Goal: Use online tool/utility: Utilize a website feature to perform a specific function

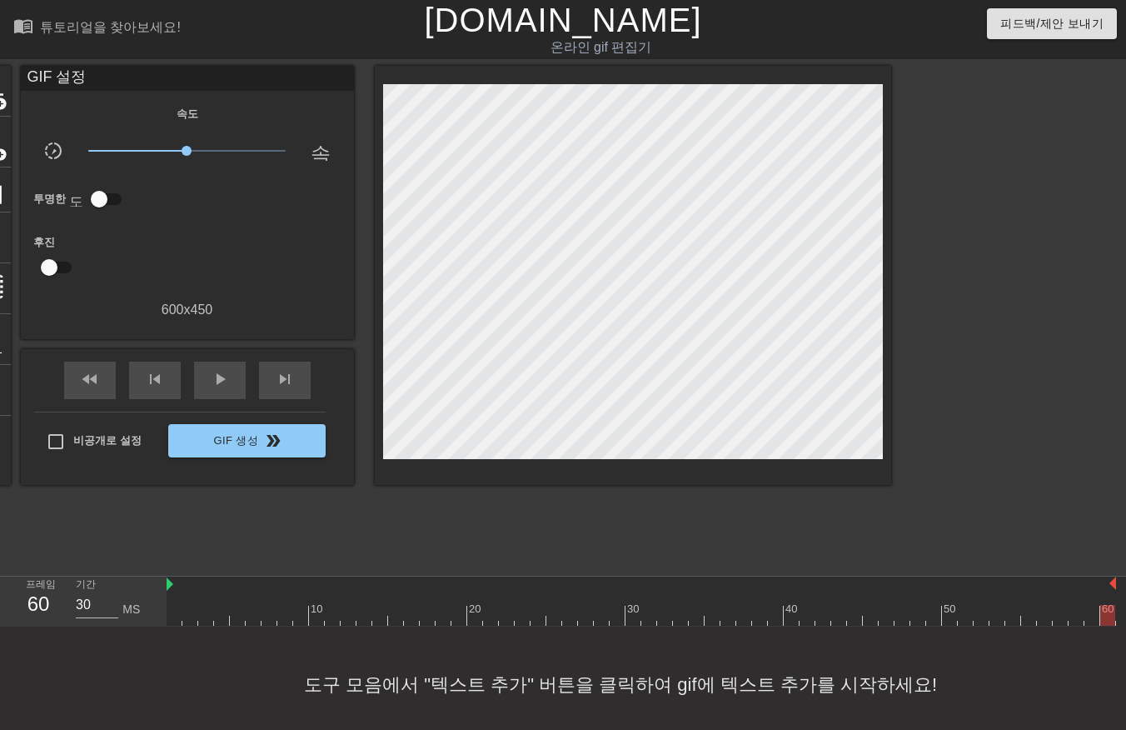
scroll to position [12, 34]
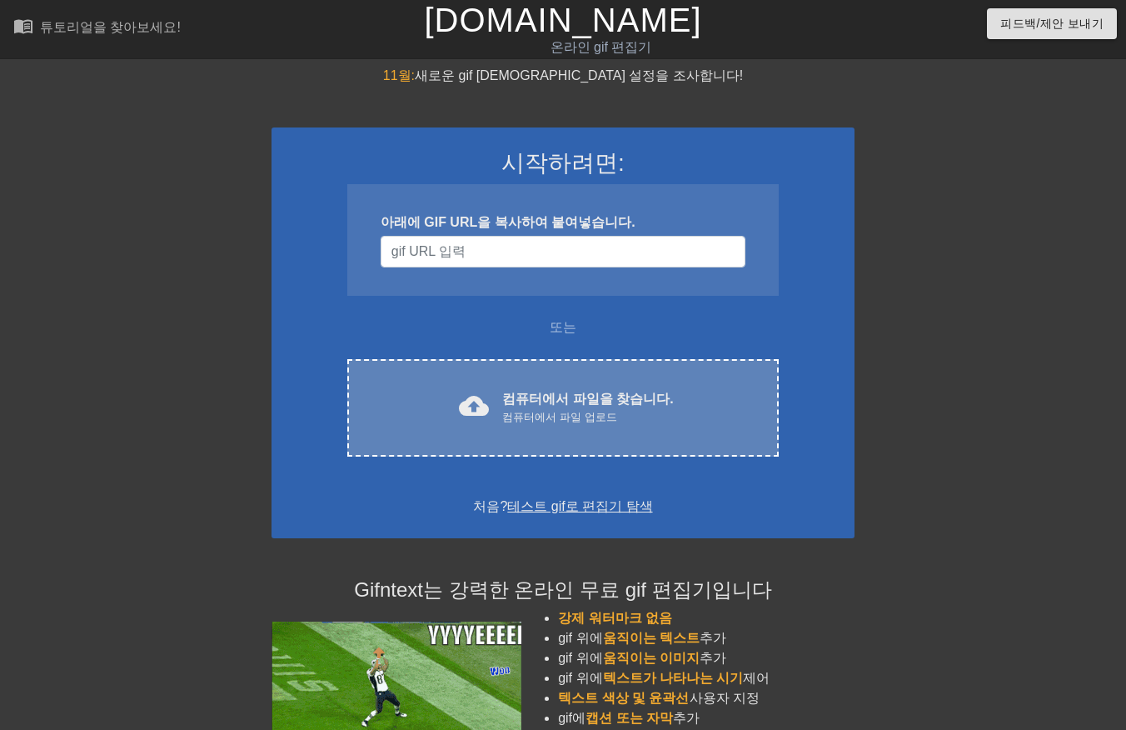
scroll to position [12, 12]
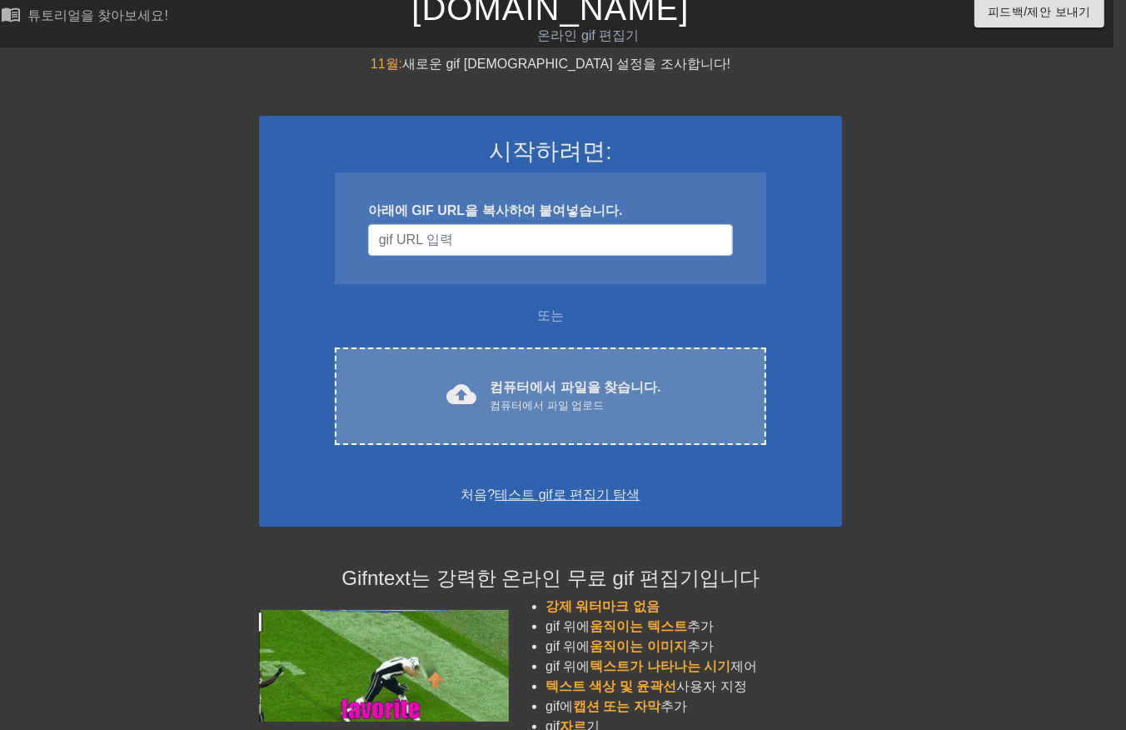
click at [590, 402] on div "컴퓨터에서 파일 업로드" at bounding box center [575, 405] width 171 height 17
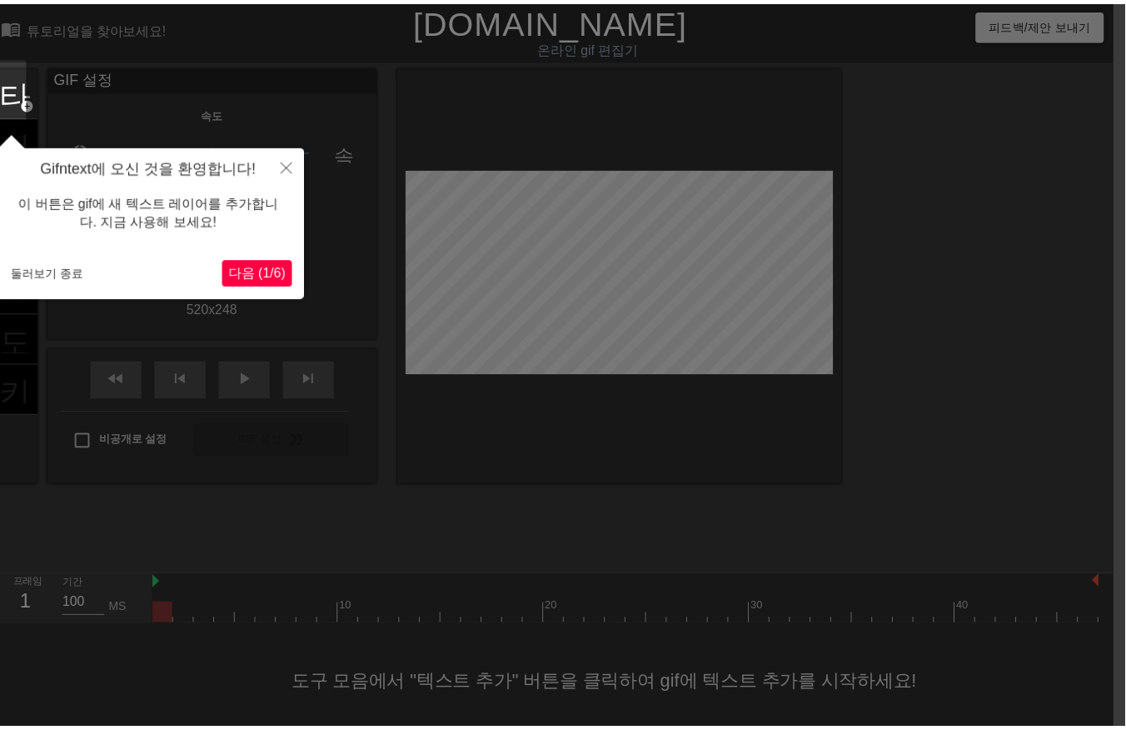
scroll to position [26, 12]
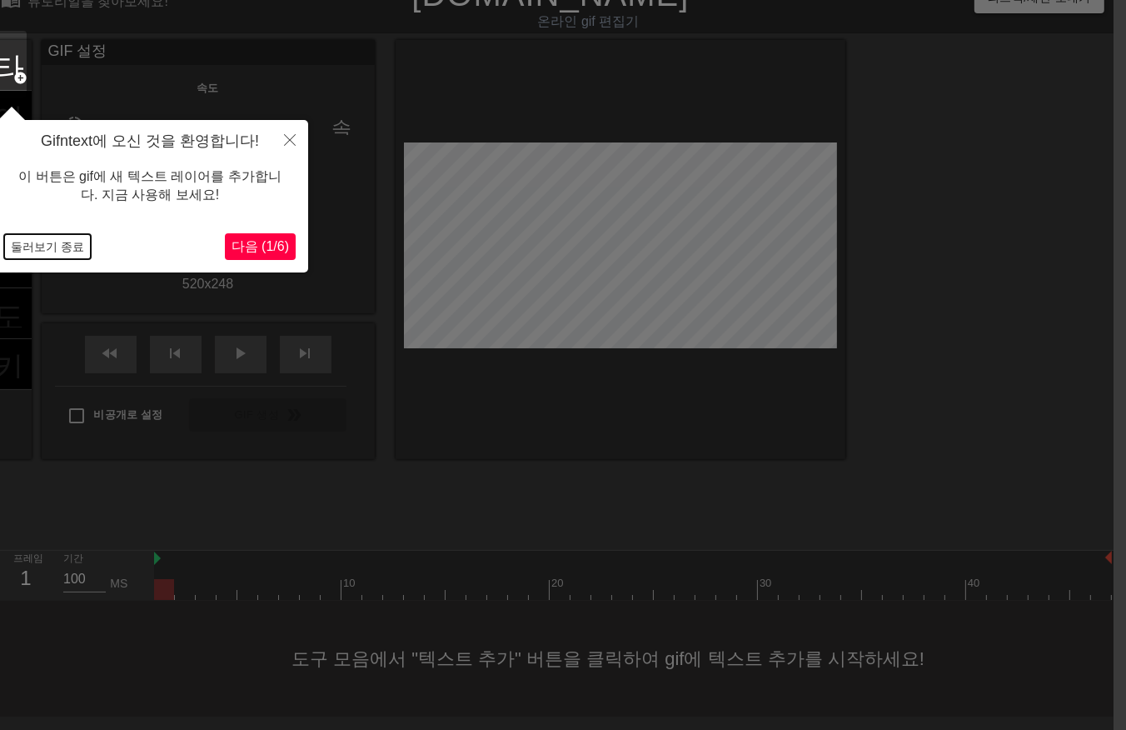
click at [55, 238] on button "둘러보기 종료" at bounding box center [47, 246] width 87 height 25
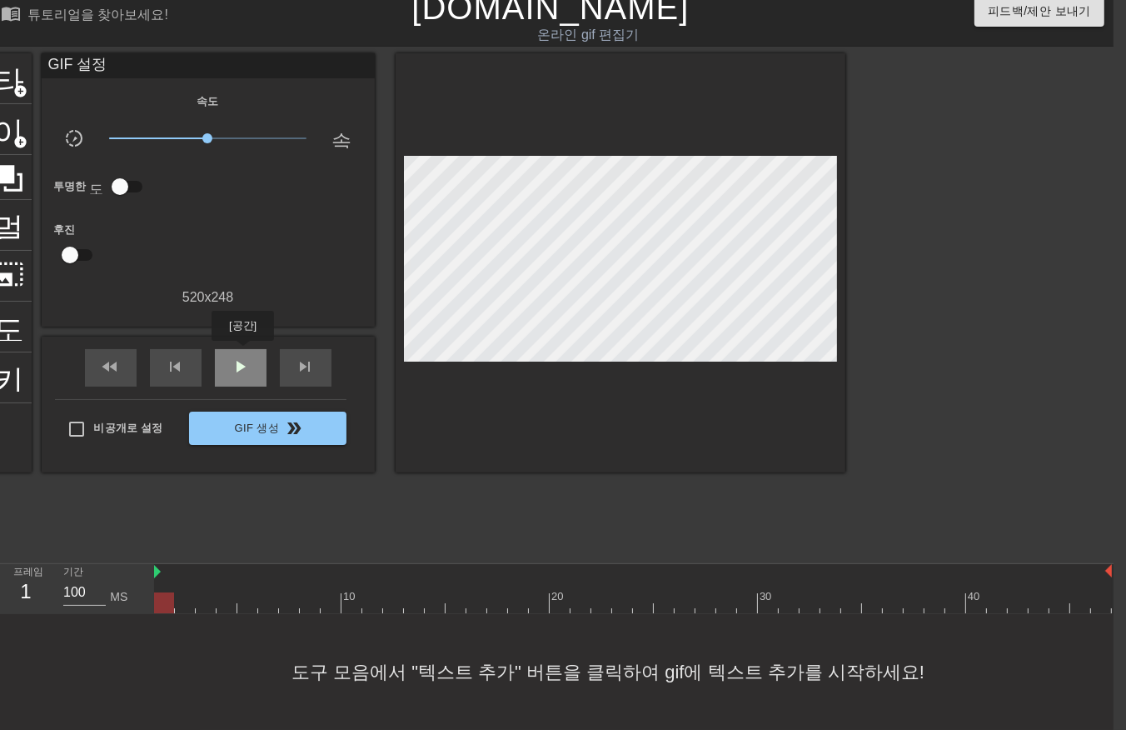
click at [242, 357] on span "play_arrow" at bounding box center [241, 367] width 20 height 20
drag, startPoint x: 253, startPoint y: 355, endPoint x: 259, endPoint y: 372, distance: 18.4
click at [253, 359] on div "일시 중지" at bounding box center [241, 367] width 52 height 37
click at [167, 592] on div at bounding box center [633, 602] width 958 height 21
click at [185, 592] on div at bounding box center [633, 602] width 958 height 21
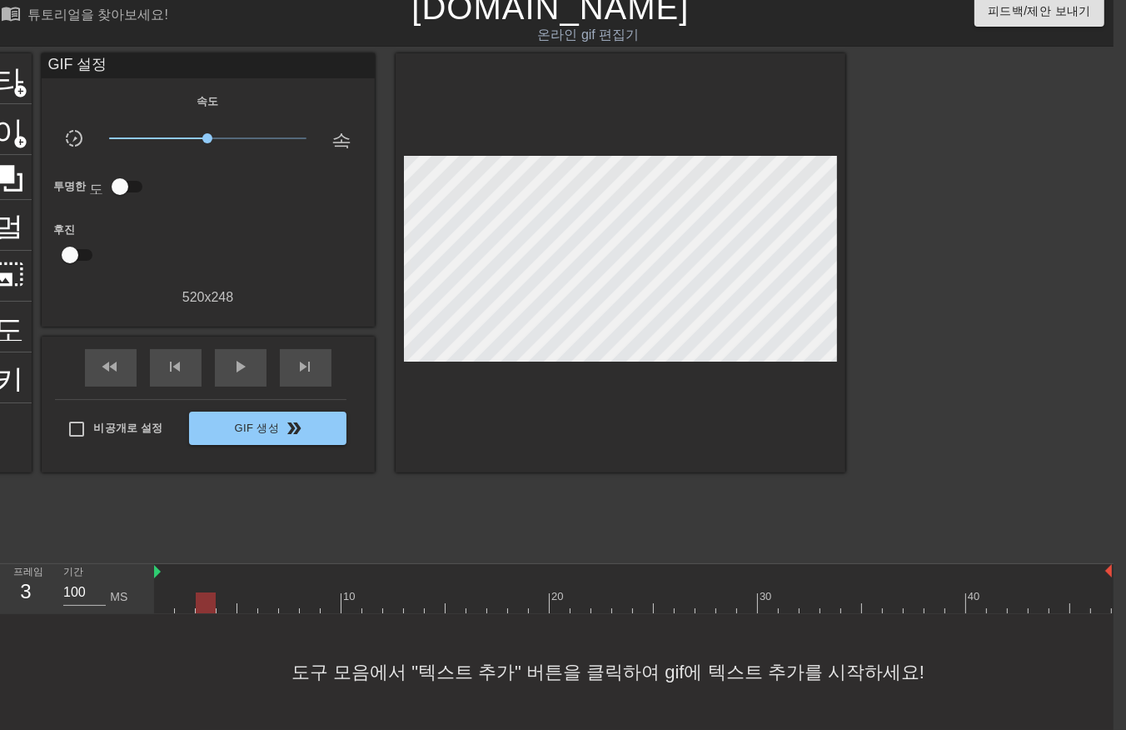
drag, startPoint x: 204, startPoint y: 584, endPoint x: 218, endPoint y: 586, distance: 14.3
click at [207, 592] on div at bounding box center [633, 602] width 958 height 21
drag, startPoint x: 226, startPoint y: 586, endPoint x: 237, endPoint y: 588, distance: 11.1
click at [228, 592] on div at bounding box center [633, 602] width 958 height 21
click at [246, 592] on div at bounding box center [633, 602] width 958 height 21
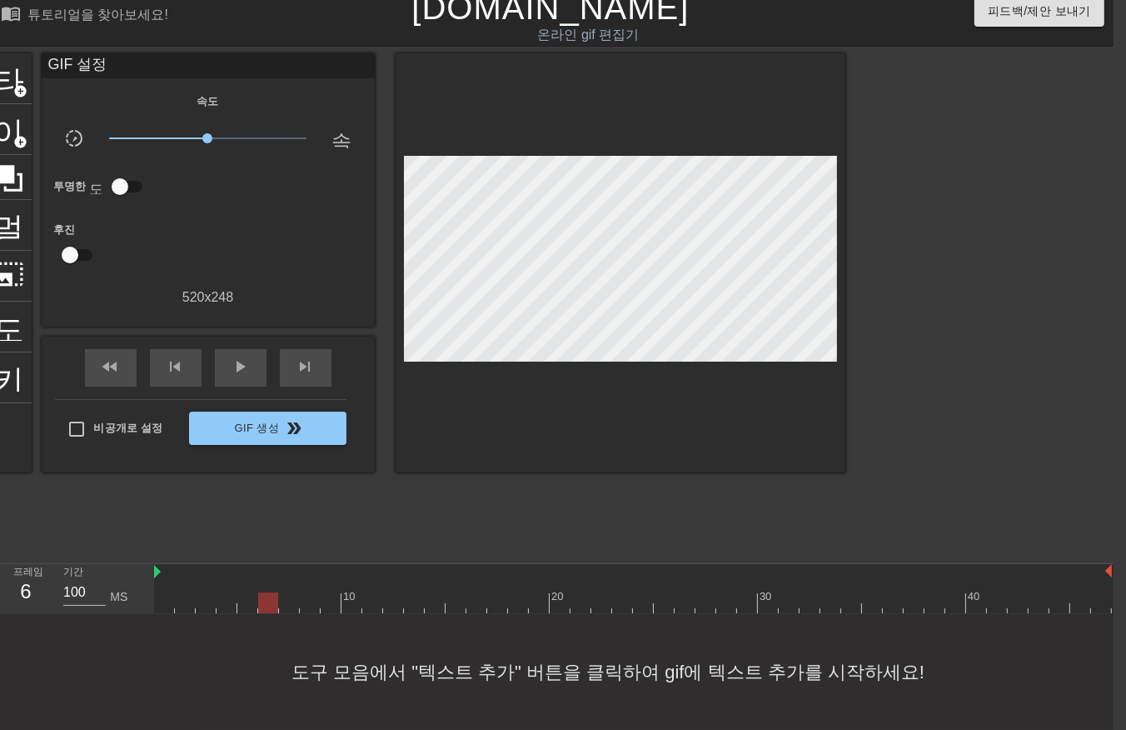
click at [267, 592] on div at bounding box center [633, 602] width 958 height 21
click at [287, 592] on div at bounding box center [633, 602] width 958 height 21
click at [304, 592] on div at bounding box center [633, 602] width 958 height 21
click at [330, 592] on div at bounding box center [633, 602] width 958 height 21
drag, startPoint x: 347, startPoint y: 588, endPoint x: 363, endPoint y: 590, distance: 16.7
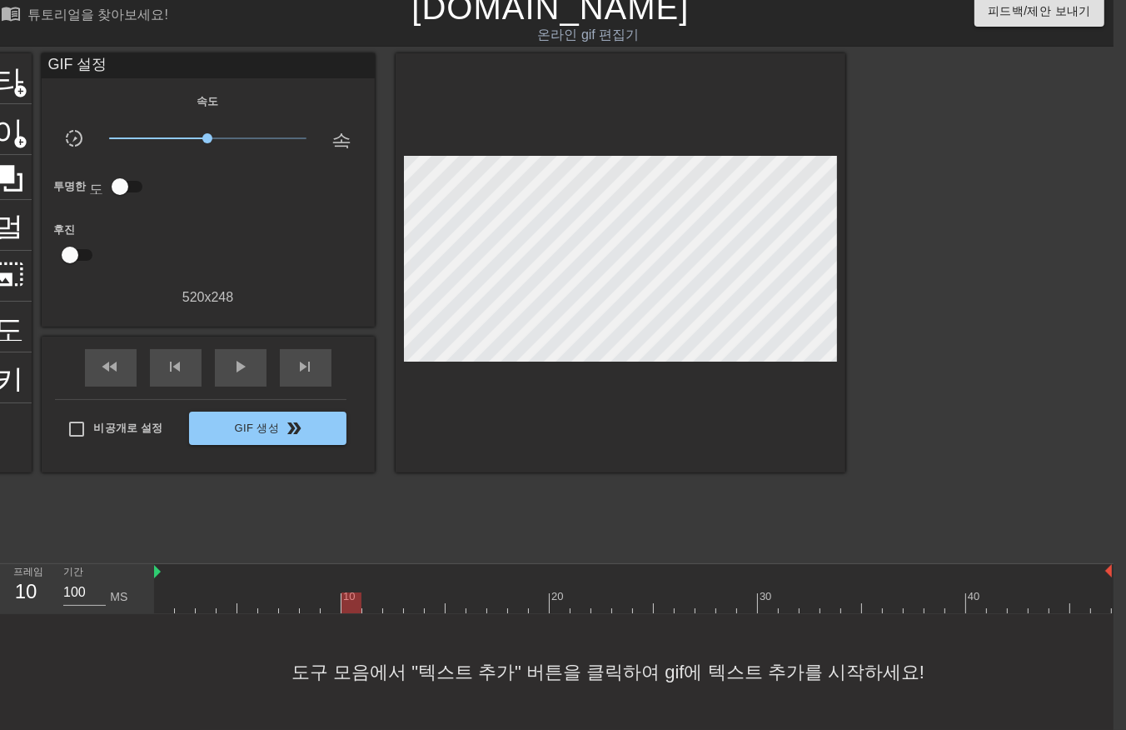
click at [351, 592] on div at bounding box center [633, 602] width 958 height 21
click at [372, 592] on div at bounding box center [633, 602] width 958 height 21
click at [390, 592] on div at bounding box center [633, 602] width 958 height 21
click at [417, 592] on div at bounding box center [633, 602] width 958 height 21
click at [435, 592] on div at bounding box center [633, 602] width 958 height 21
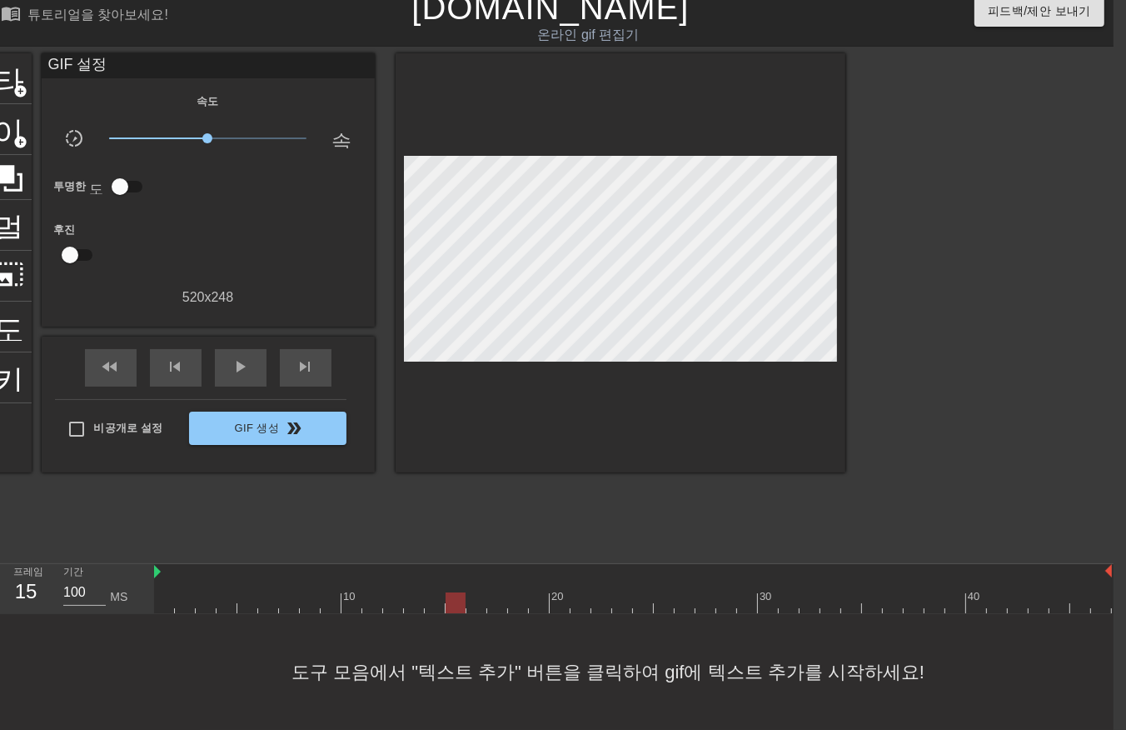
drag, startPoint x: 455, startPoint y: 585, endPoint x: 463, endPoint y: 587, distance: 8.5
click at [456, 592] on div at bounding box center [633, 602] width 958 height 21
drag, startPoint x: 472, startPoint y: 587, endPoint x: 486, endPoint y: 588, distance: 13.4
click at [476, 592] on div at bounding box center [633, 602] width 958 height 21
drag, startPoint x: 500, startPoint y: 587, endPoint x: 517, endPoint y: 592, distance: 18.0
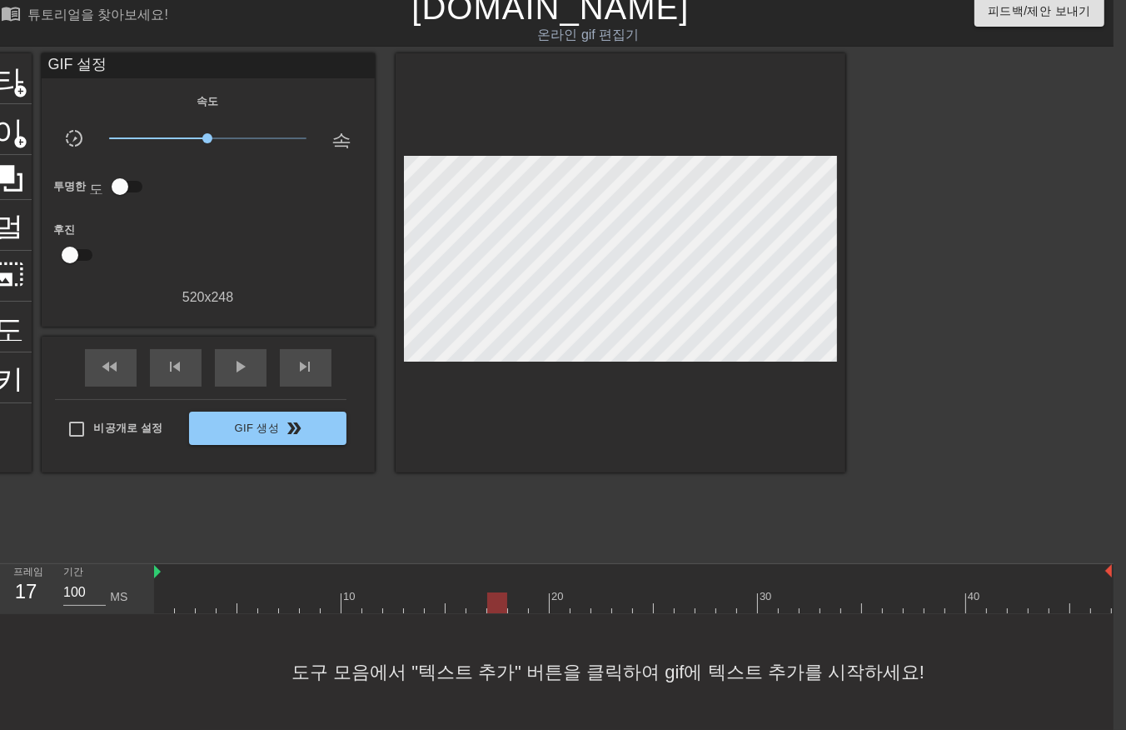
click at [506, 592] on div at bounding box center [633, 602] width 958 height 21
click at [518, 592] on div at bounding box center [633, 602] width 958 height 21
drag, startPoint x: 538, startPoint y: 585, endPoint x: 562, endPoint y: 585, distance: 24.2
click at [539, 592] on div at bounding box center [633, 602] width 958 height 21
click at [561, 592] on div at bounding box center [633, 602] width 958 height 21
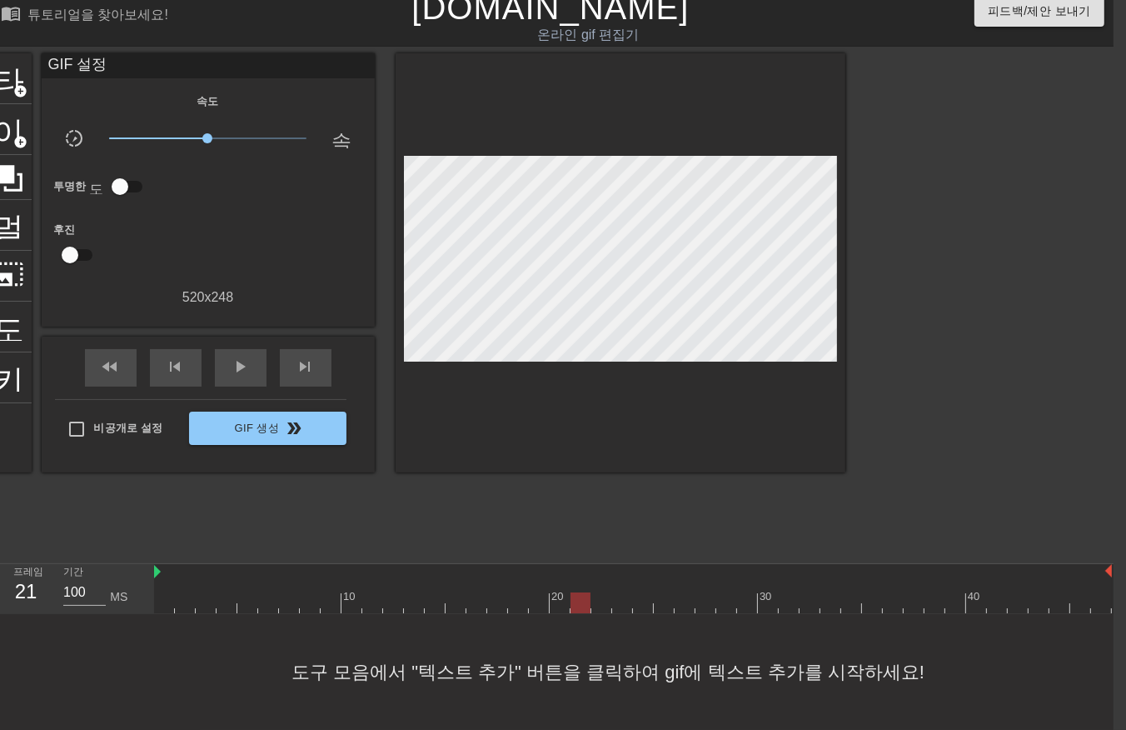
drag, startPoint x: 580, startPoint y: 585, endPoint x: 600, endPoint y: 587, distance: 20.1
click at [583, 592] on div at bounding box center [633, 602] width 958 height 21
drag, startPoint x: 598, startPoint y: 587, endPoint x: 613, endPoint y: 587, distance: 15.0
click at [601, 592] on div at bounding box center [633, 602] width 958 height 21
click at [622, 594] on div at bounding box center [633, 602] width 958 height 21
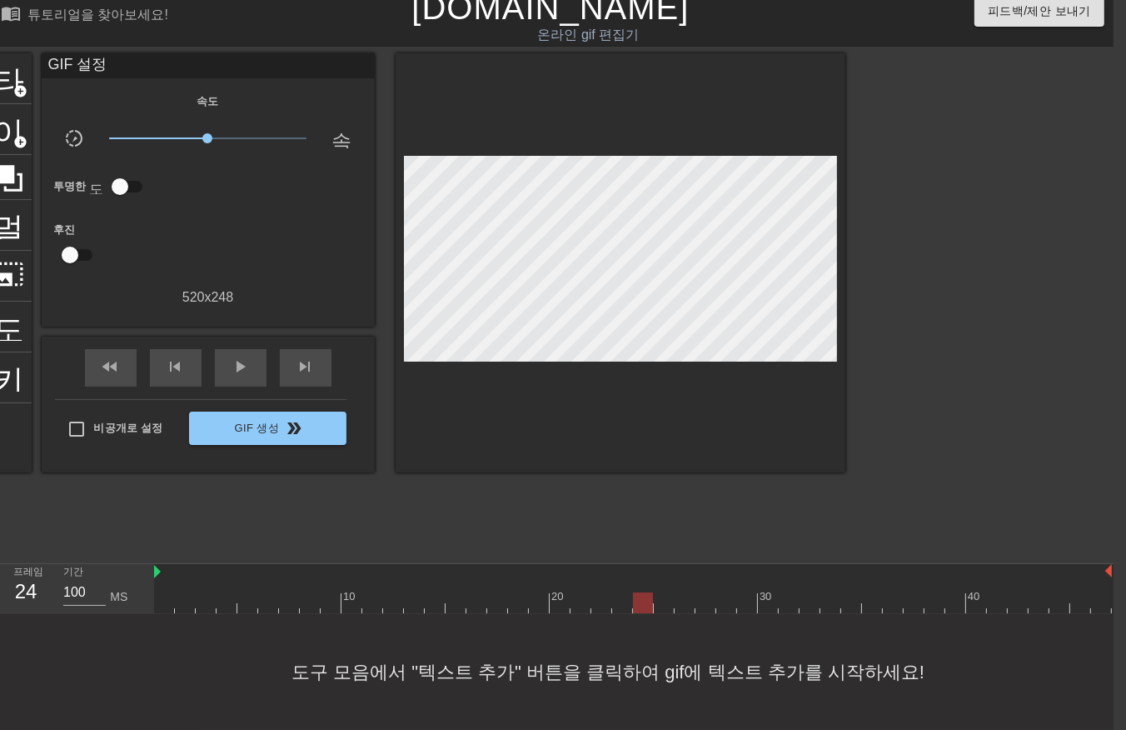
drag, startPoint x: 642, startPoint y: 585, endPoint x: 656, endPoint y: 586, distance: 13.4
click at [643, 592] on div at bounding box center [633, 602] width 958 height 21
drag, startPoint x: 667, startPoint y: 588, endPoint x: 676, endPoint y: 589, distance: 8.4
click at [669, 592] on div at bounding box center [633, 602] width 958 height 21
click at [690, 592] on div at bounding box center [633, 602] width 958 height 21
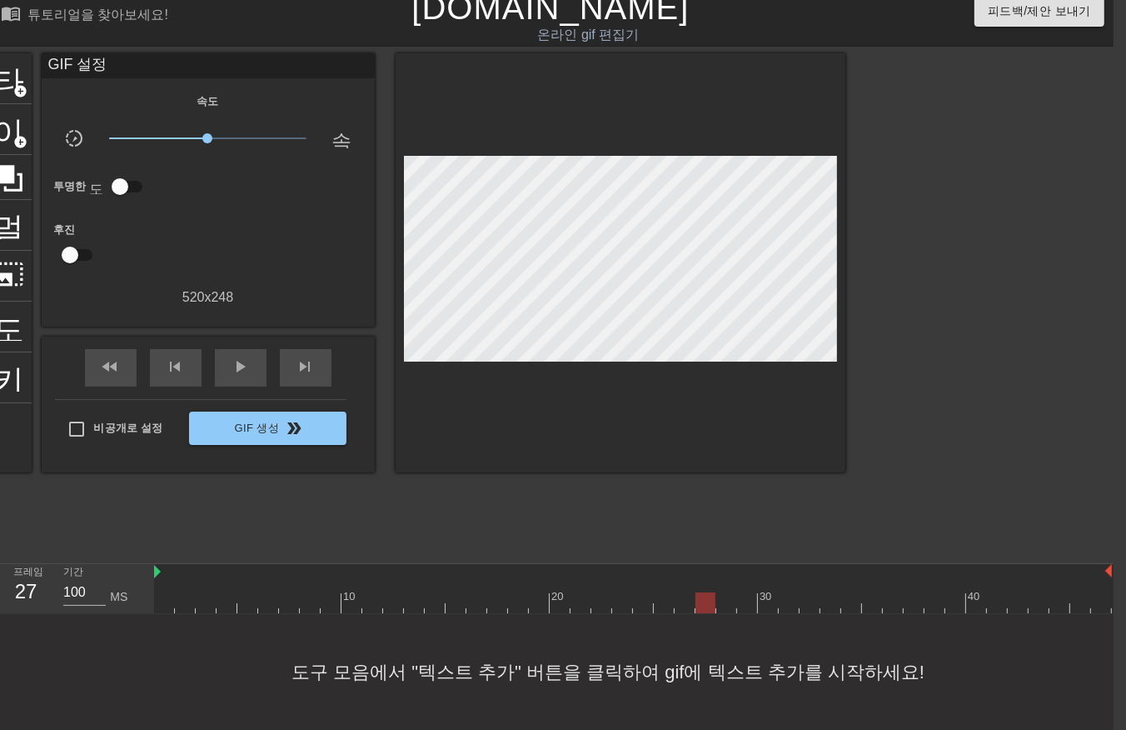
click at [706, 592] on div at bounding box center [633, 602] width 958 height 21
drag, startPoint x: 726, startPoint y: 584, endPoint x: 740, endPoint y: 586, distance: 14.3
click at [729, 592] on div at bounding box center [633, 602] width 958 height 21
click at [752, 592] on div at bounding box center [633, 602] width 958 height 21
drag, startPoint x: 767, startPoint y: 587, endPoint x: 783, endPoint y: 587, distance: 16.7
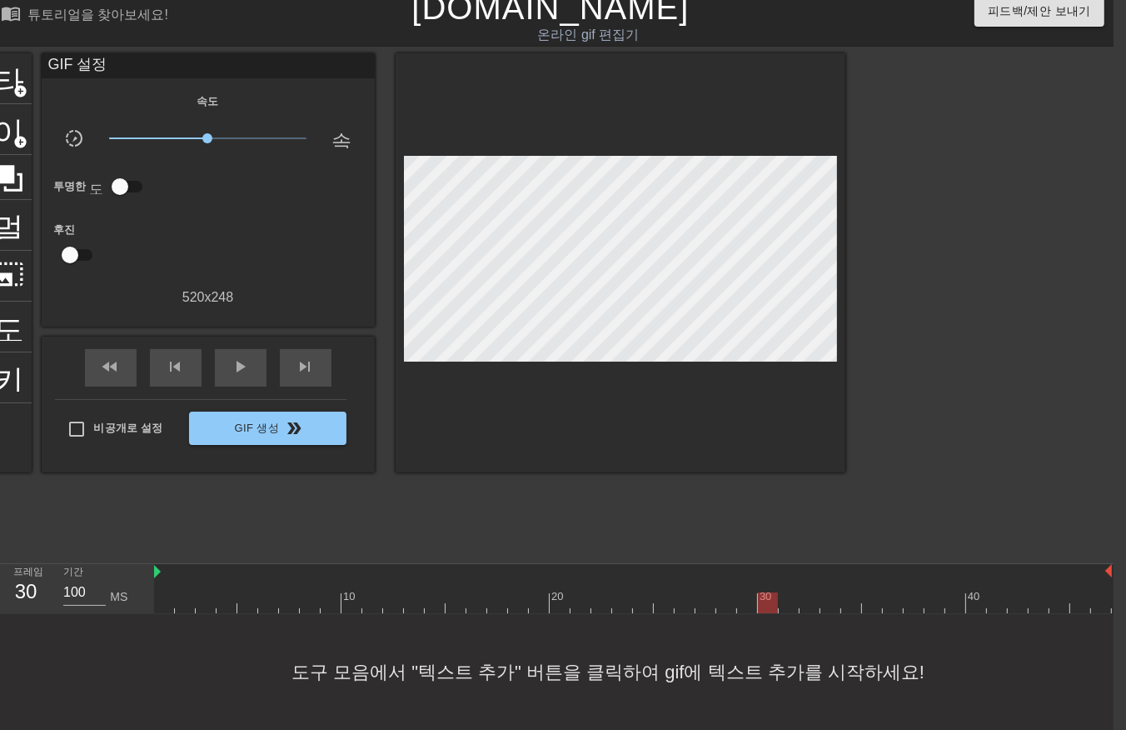
click at [768, 592] on div at bounding box center [633, 602] width 958 height 21
click at [796, 592] on div at bounding box center [633, 602] width 958 height 21
click at [814, 592] on div at bounding box center [633, 602] width 958 height 21
drag, startPoint x: 827, startPoint y: 584, endPoint x: 840, endPoint y: 585, distance: 12.5
click at [831, 592] on div at bounding box center [633, 602] width 958 height 21
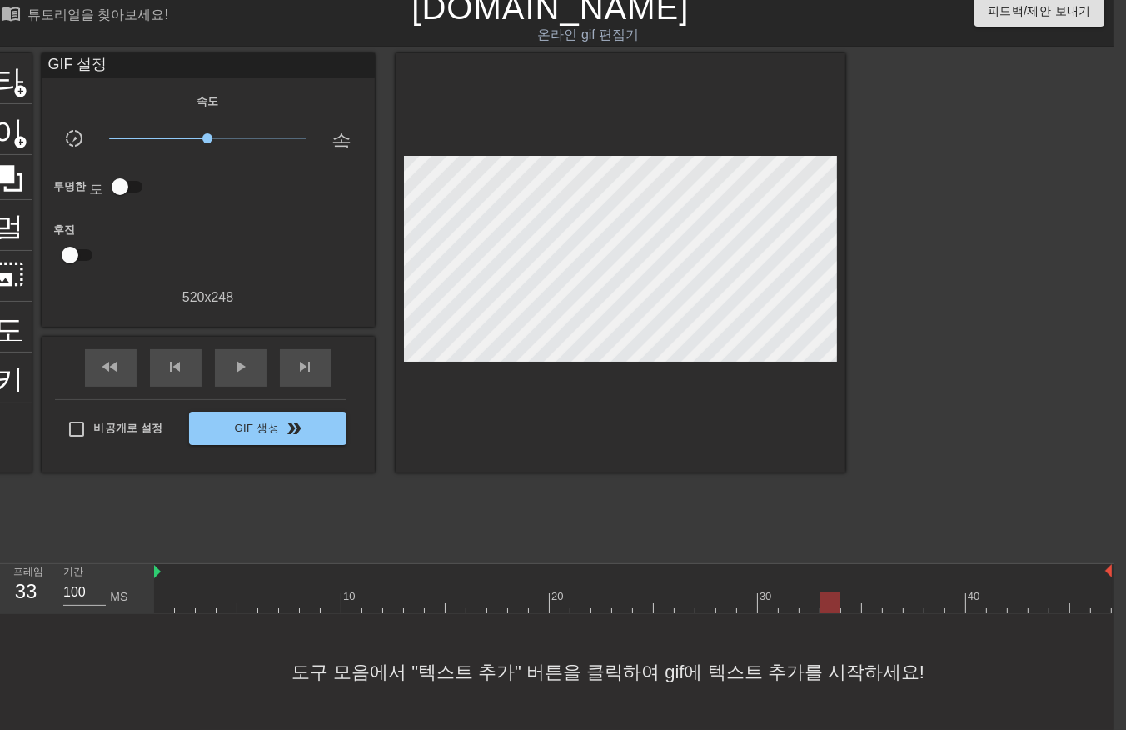
click at [855, 592] on div at bounding box center [633, 602] width 958 height 21
click at [875, 592] on div at bounding box center [633, 602] width 958 height 21
click at [896, 592] on div at bounding box center [633, 602] width 958 height 21
drag, startPoint x: 910, startPoint y: 580, endPoint x: 919, endPoint y: 584, distance: 10.1
click at [912, 592] on div at bounding box center [633, 602] width 958 height 21
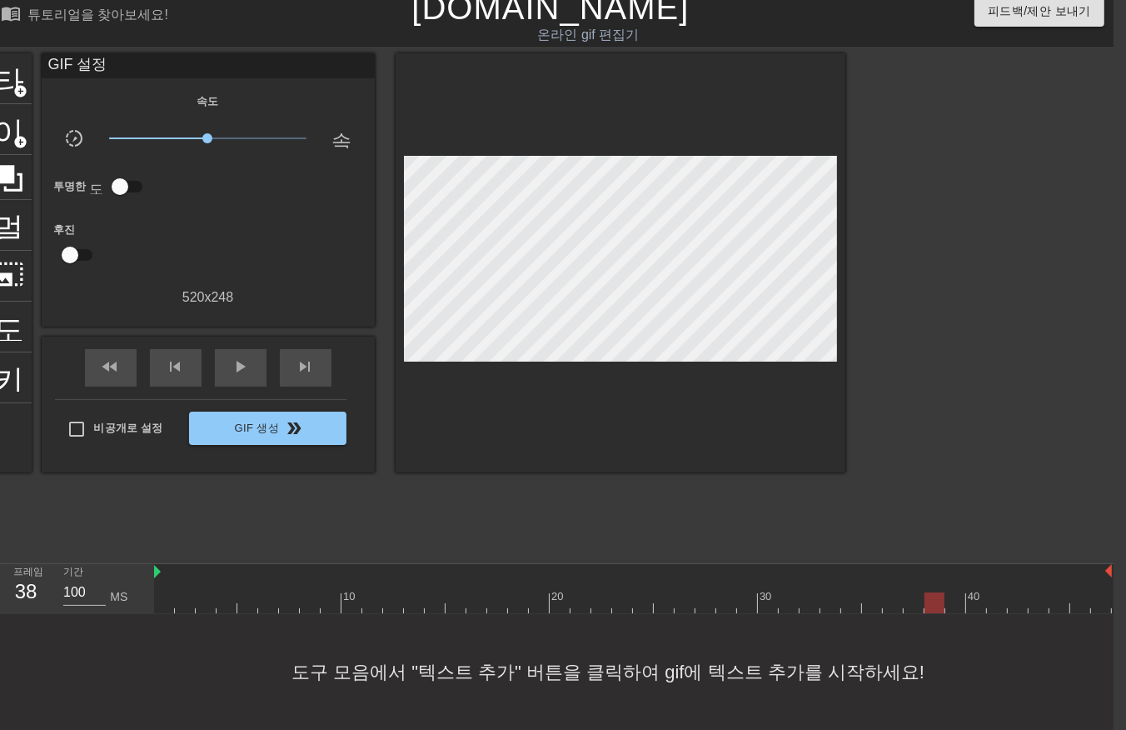
click at [929, 592] on div at bounding box center [633, 602] width 958 height 21
drag, startPoint x: 951, startPoint y: 583, endPoint x: 961, endPoint y: 587, distance: 10.5
click at [954, 592] on div at bounding box center [633, 602] width 958 height 21
drag, startPoint x: 978, startPoint y: 582, endPoint x: 1015, endPoint y: 593, distance: 38.5
click at [977, 592] on div at bounding box center [633, 602] width 958 height 21
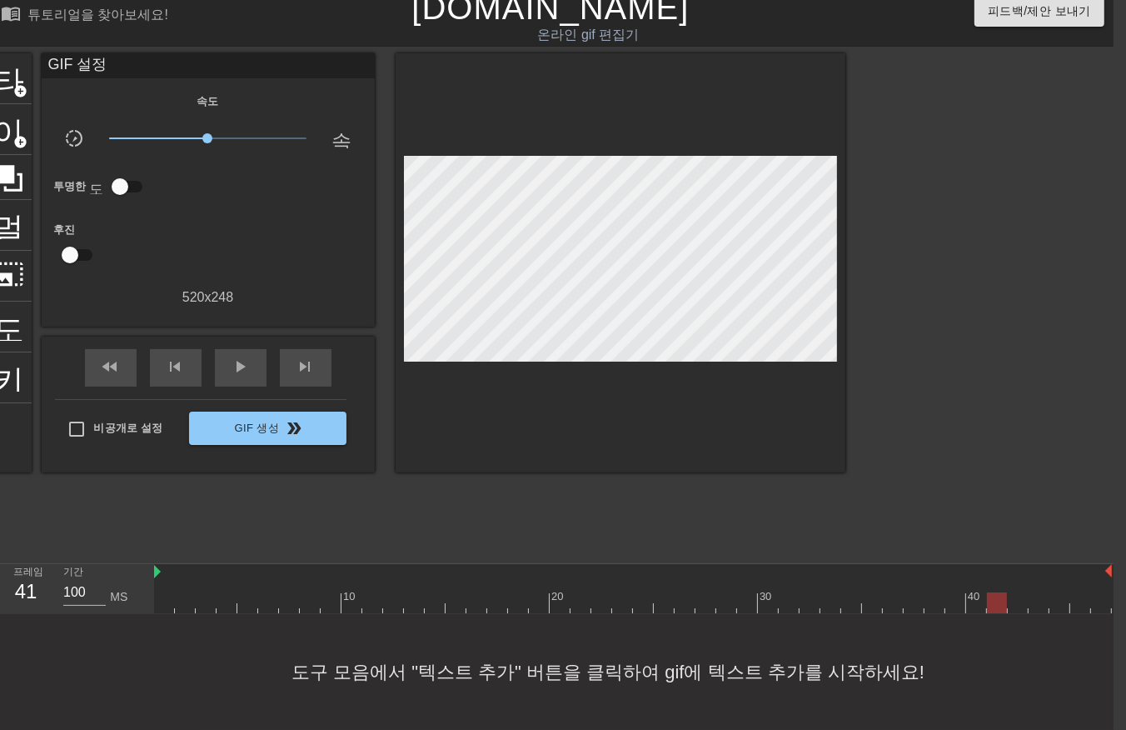
click at [1000, 592] on div at bounding box center [633, 602] width 958 height 21
click at [1018, 592] on div at bounding box center [633, 602] width 958 height 21
click at [1036, 592] on div at bounding box center [633, 602] width 958 height 21
click at [1054, 592] on div at bounding box center [633, 602] width 958 height 21
click at [1081, 592] on div at bounding box center [633, 602] width 958 height 21
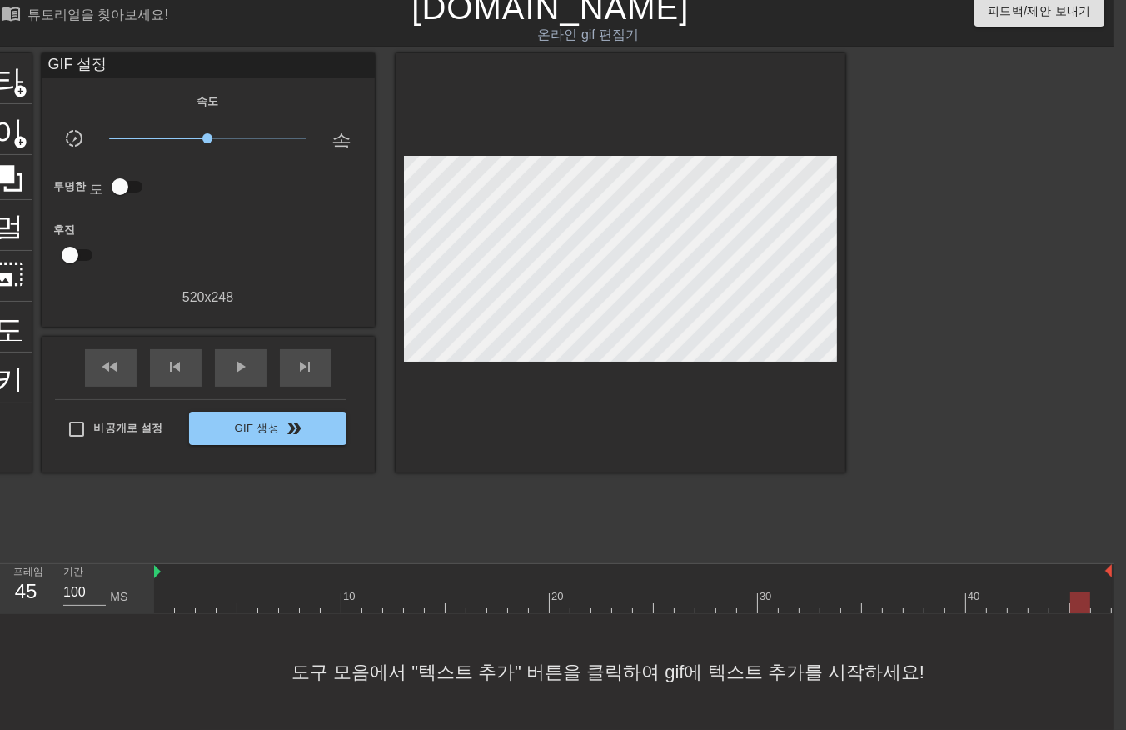
click at [1097, 592] on div at bounding box center [633, 602] width 958 height 21
drag, startPoint x: 648, startPoint y: 729, endPoint x: 758, endPoint y: 720, distance: 110.4
click at [758, 720] on div "도구 모음에서 "텍스트 추가" 버튼을 클릭하여 gif에 텍스트 추가를 시작하세요!" at bounding box center [551, 672] width 1126 height 116
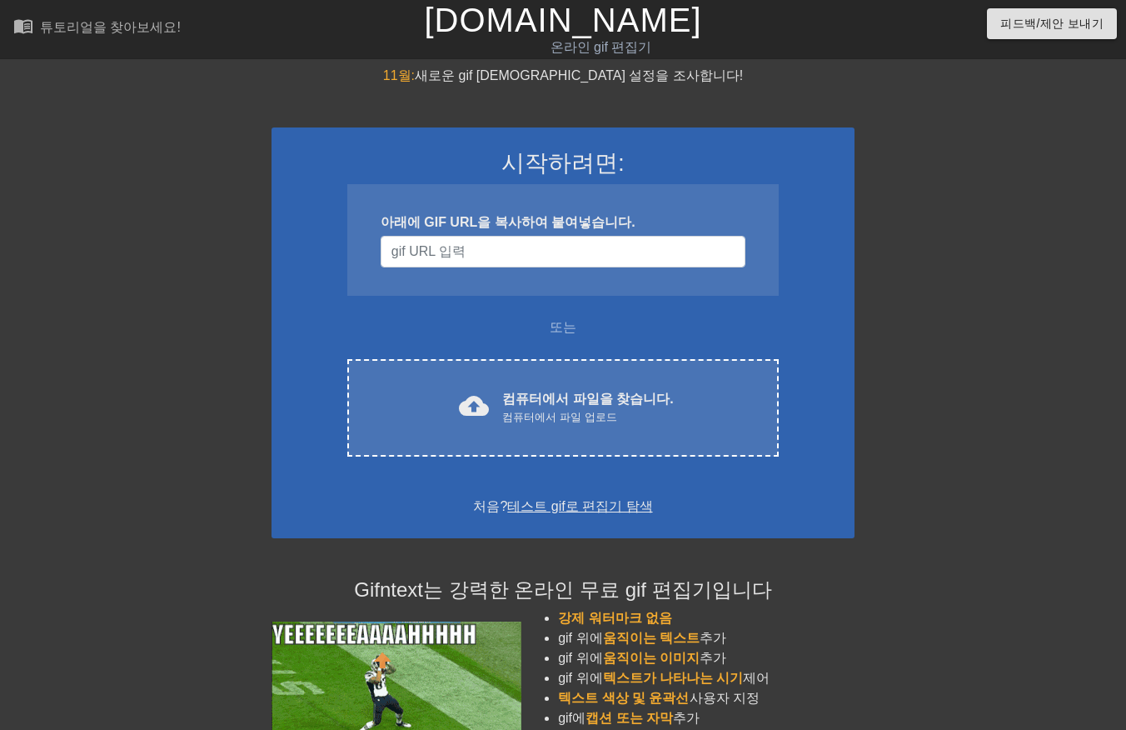
scroll to position [30, 12]
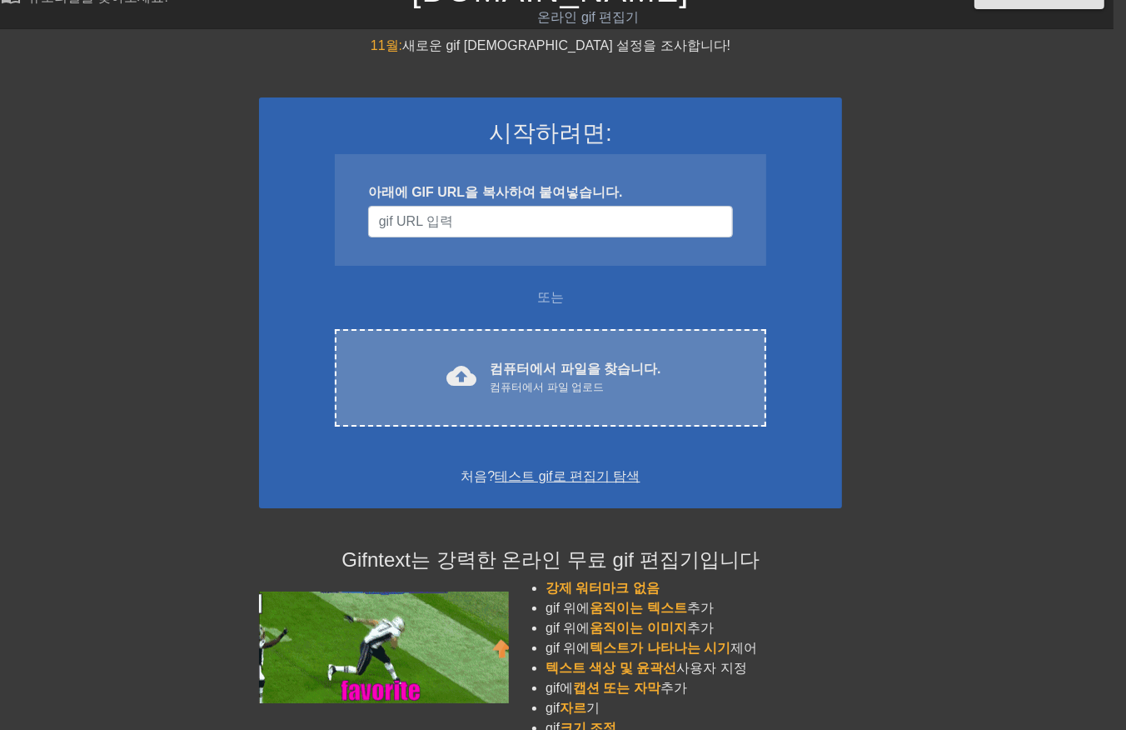
click at [581, 387] on div "컴퓨터에서 파일 업로드" at bounding box center [575, 387] width 171 height 17
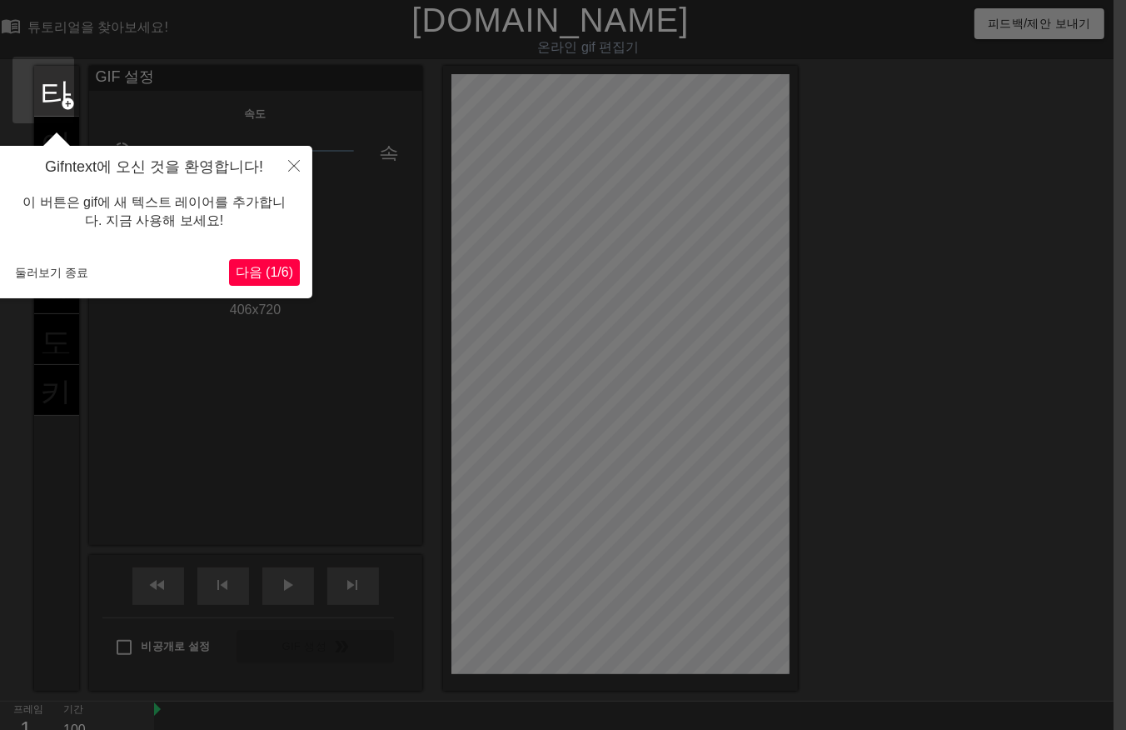
scroll to position [40, 12]
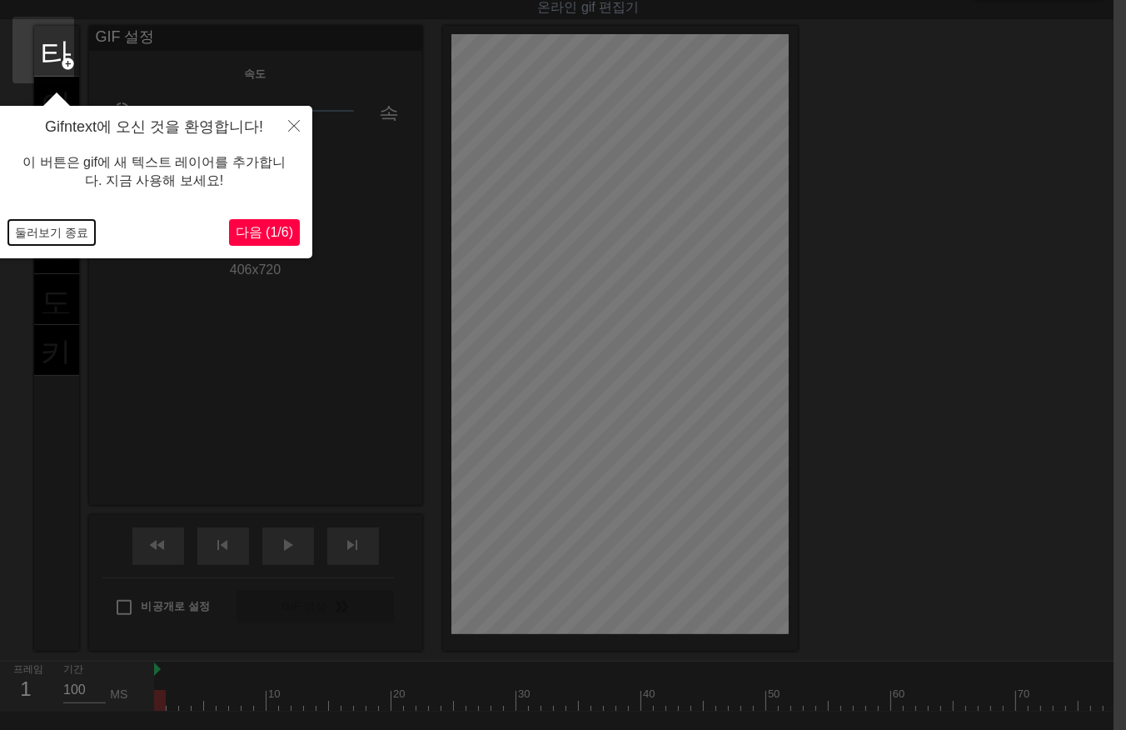
click at [61, 235] on button "둘러보기 종료" at bounding box center [51, 232] width 87 height 25
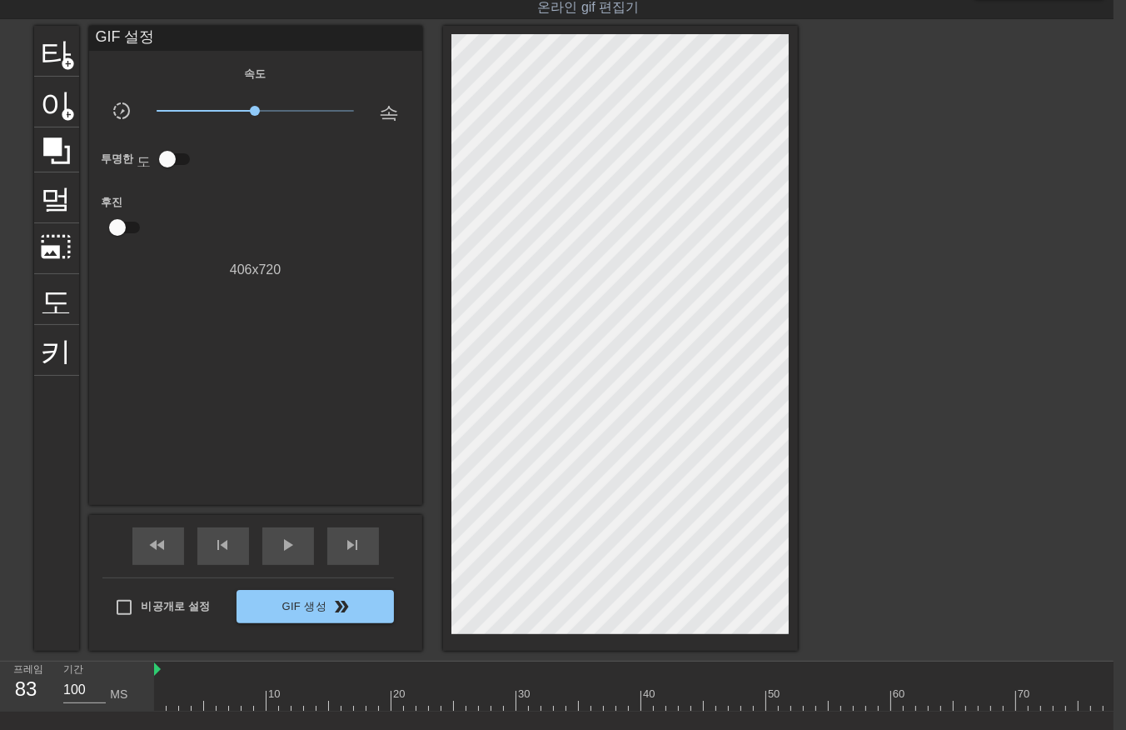
drag, startPoint x: 162, startPoint y: 700, endPoint x: 717, endPoint y: 690, distance: 554.2
drag, startPoint x: 390, startPoint y: 698, endPoint x: 148, endPoint y: 743, distance: 245.8
click at [146, 729] on html "menu_book 튜토리얼을 찾아보세요! [DOMAIN_NAME] 온라인 gif 편집기 피드백/제안 보내기 타이틀 add_circle 이미지 …" at bounding box center [551, 393] width 1126 height 867
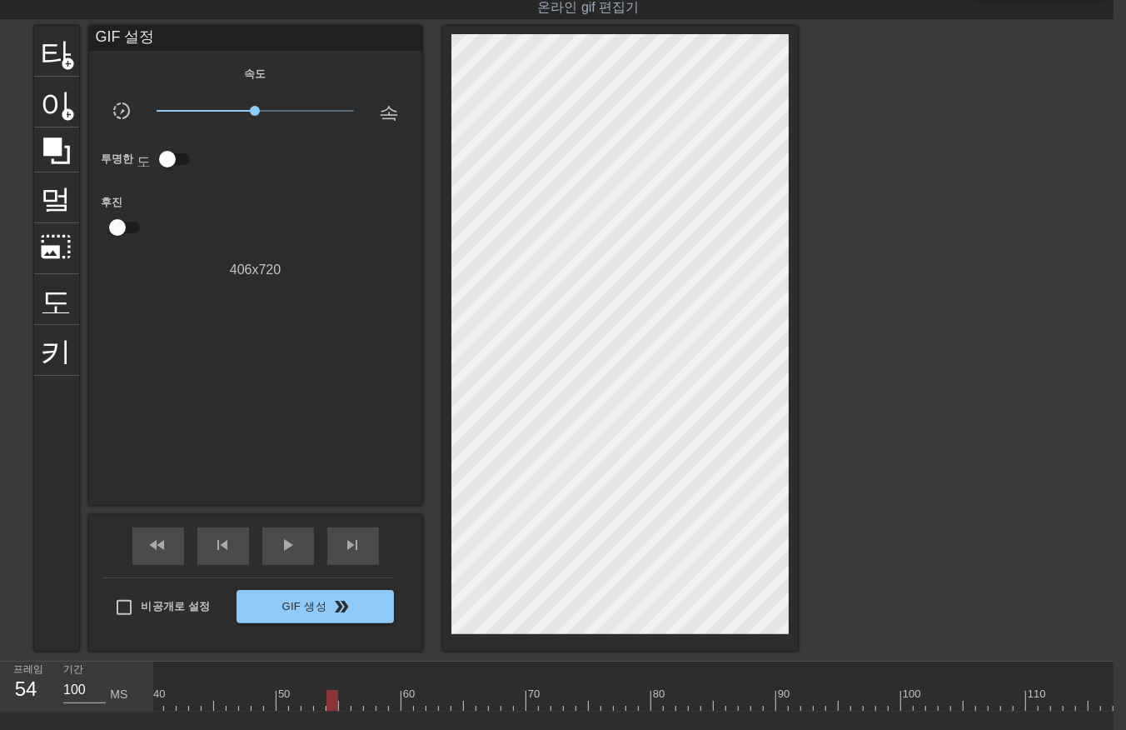
scroll to position [0, 0]
click at [158, 702] on div at bounding box center [972, 700] width 1637 height 21
click at [171, 697] on div at bounding box center [972, 700] width 1637 height 21
click at [184, 696] on div at bounding box center [972, 700] width 1637 height 21
click at [194, 698] on div at bounding box center [972, 700] width 1637 height 21
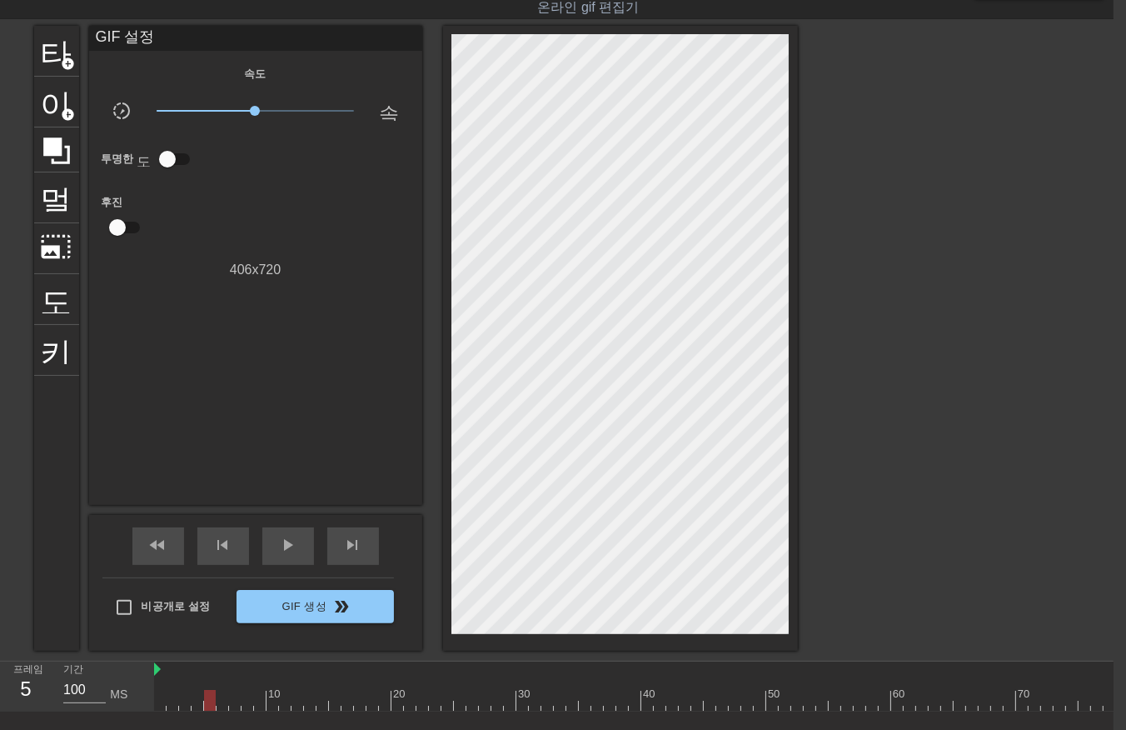
drag, startPoint x: 205, startPoint y: 702, endPoint x: 212, endPoint y: 707, distance: 9.0
click at [209, 703] on div at bounding box center [972, 700] width 1637 height 21
click at [222, 701] on div at bounding box center [972, 700] width 1637 height 21
click at [233, 697] on div at bounding box center [972, 700] width 1637 height 21
click at [245, 697] on div at bounding box center [972, 700] width 1637 height 21
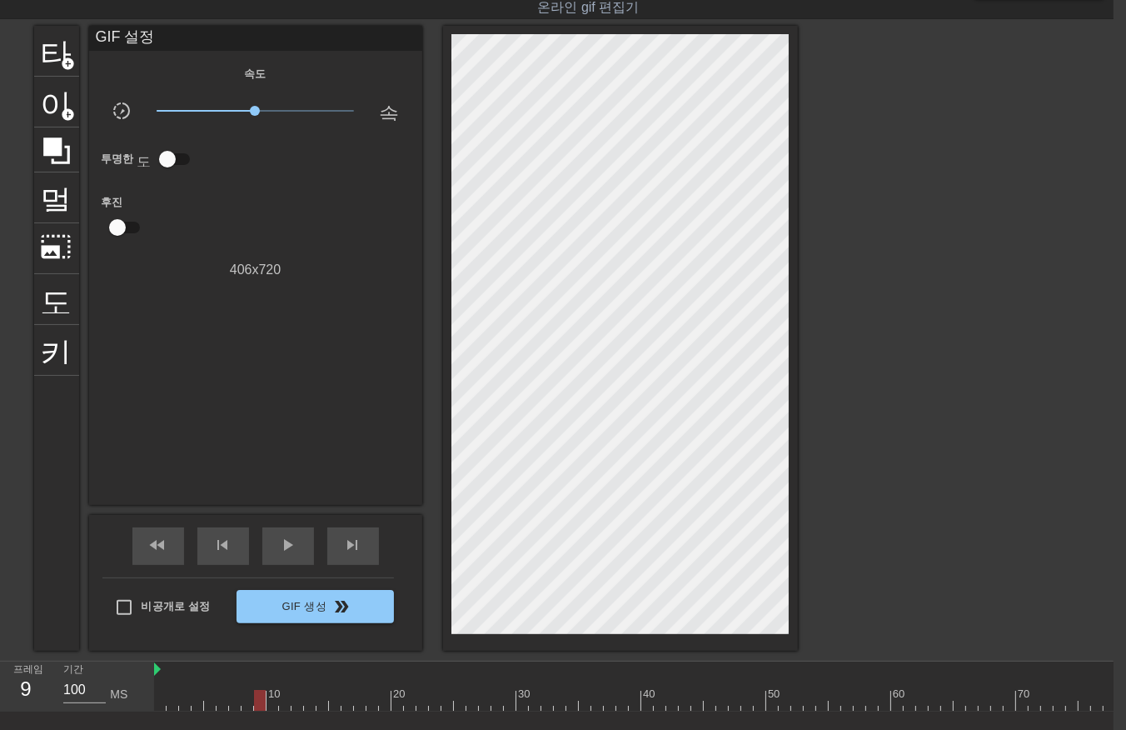
click at [259, 697] on div at bounding box center [972, 700] width 1637 height 21
drag, startPoint x: 268, startPoint y: 702, endPoint x: 279, endPoint y: 706, distance: 11.6
click at [271, 703] on div at bounding box center [972, 700] width 1637 height 21
click at [282, 703] on div at bounding box center [972, 700] width 1637 height 21
click at [294, 700] on div at bounding box center [972, 700] width 1637 height 21
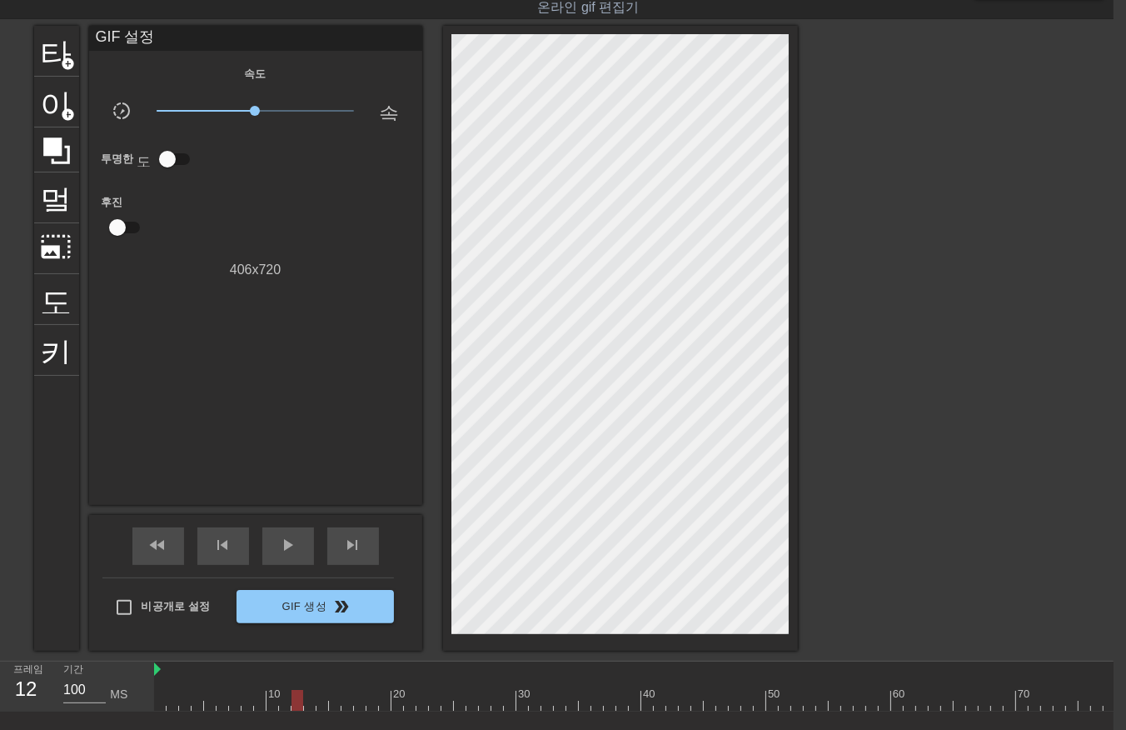
click at [308, 697] on div at bounding box center [972, 700] width 1637 height 21
click at [320, 700] on div at bounding box center [972, 700] width 1637 height 21
click at [332, 702] on div at bounding box center [972, 700] width 1637 height 21
click at [343, 700] on div at bounding box center [972, 700] width 1637 height 21
drag, startPoint x: 356, startPoint y: 697, endPoint x: 361, endPoint y: 704, distance: 9.0
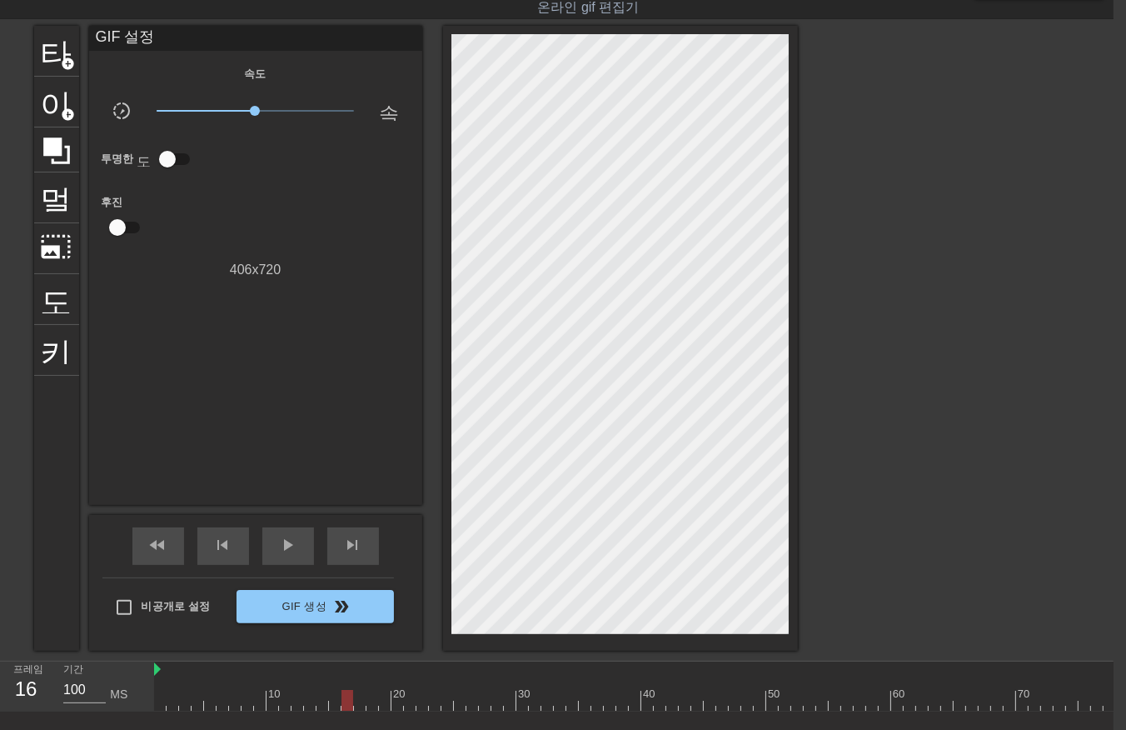
click at [357, 701] on div at bounding box center [972, 700] width 1637 height 21
drag, startPoint x: 368, startPoint y: 697, endPoint x: 375, endPoint y: 708, distance: 12.7
click at [369, 703] on div at bounding box center [972, 700] width 1637 height 21
click at [384, 697] on div at bounding box center [972, 700] width 1637 height 21
click at [395, 701] on div at bounding box center [972, 700] width 1637 height 21
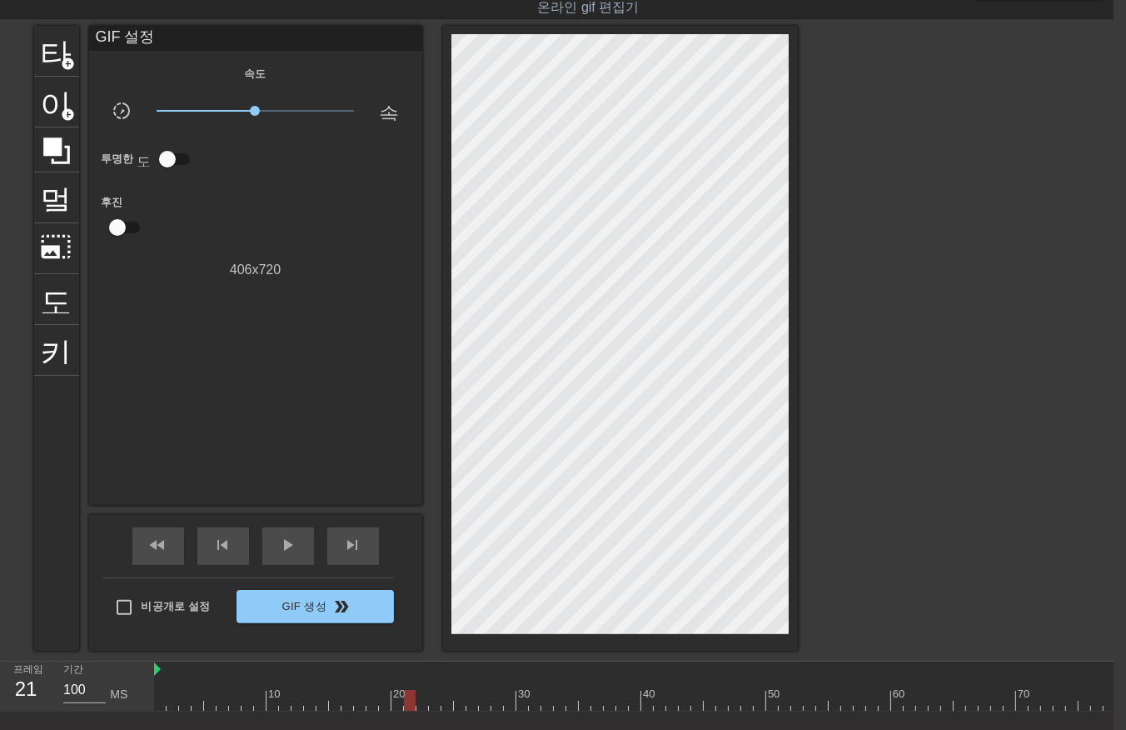
click at [409, 700] on div at bounding box center [972, 700] width 1637 height 21
click at [419, 698] on div at bounding box center [972, 700] width 1637 height 21
click at [432, 702] on div at bounding box center [972, 700] width 1637 height 21
drag, startPoint x: 444, startPoint y: 698, endPoint x: 452, endPoint y: 709, distance: 13.2
click at [447, 705] on div at bounding box center [972, 700] width 1637 height 21
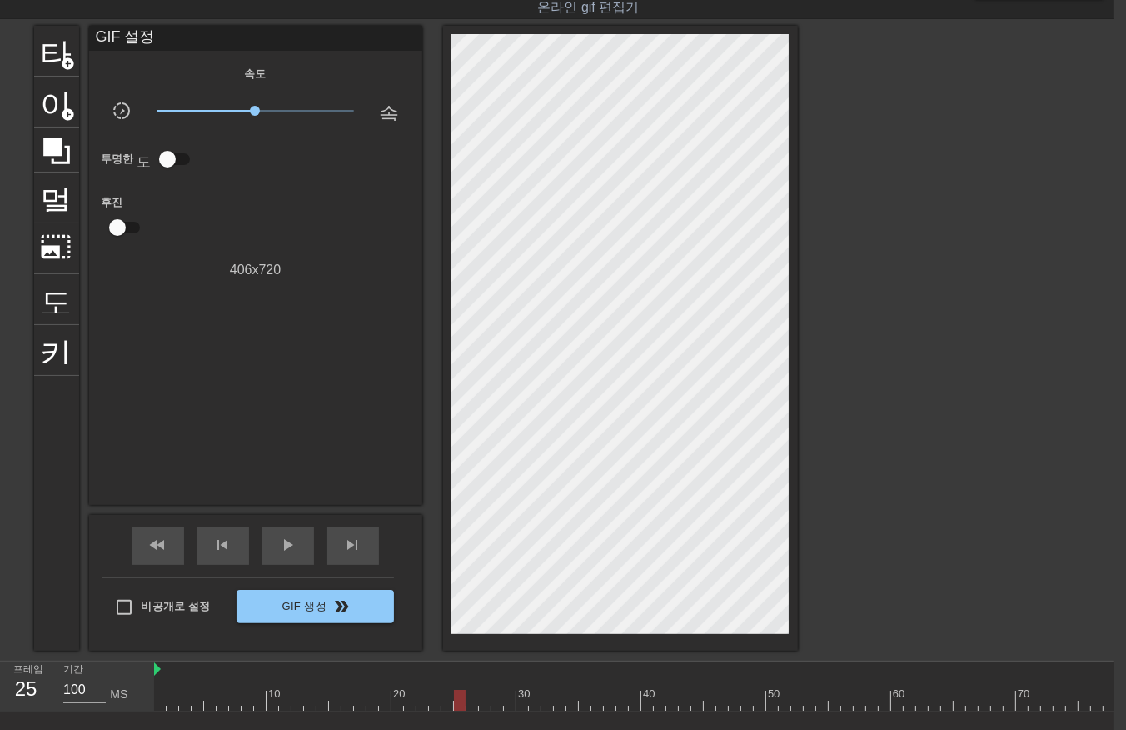
click at [458, 701] on div at bounding box center [972, 700] width 1637 height 21
click at [472, 700] on div at bounding box center [972, 700] width 1637 height 21
click at [481, 701] on div at bounding box center [972, 700] width 1637 height 21
click at [493, 703] on div at bounding box center [972, 700] width 1637 height 21
click at [505, 698] on div at bounding box center [972, 700] width 1637 height 21
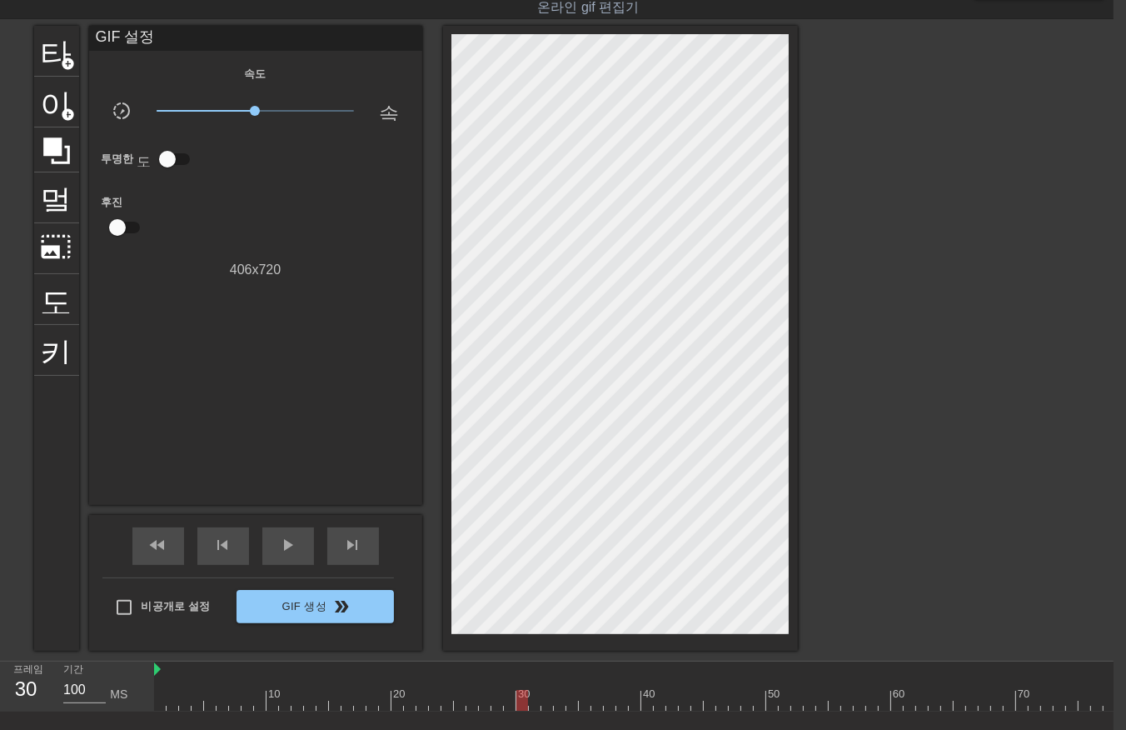
click at [517, 701] on div at bounding box center [972, 700] width 1637 height 21
click at [532, 702] on div at bounding box center [972, 700] width 1637 height 21
click at [545, 697] on div at bounding box center [972, 700] width 1637 height 21
drag, startPoint x: 559, startPoint y: 694, endPoint x: 568, endPoint y: 705, distance: 14.2
click at [559, 696] on div at bounding box center [972, 700] width 1637 height 21
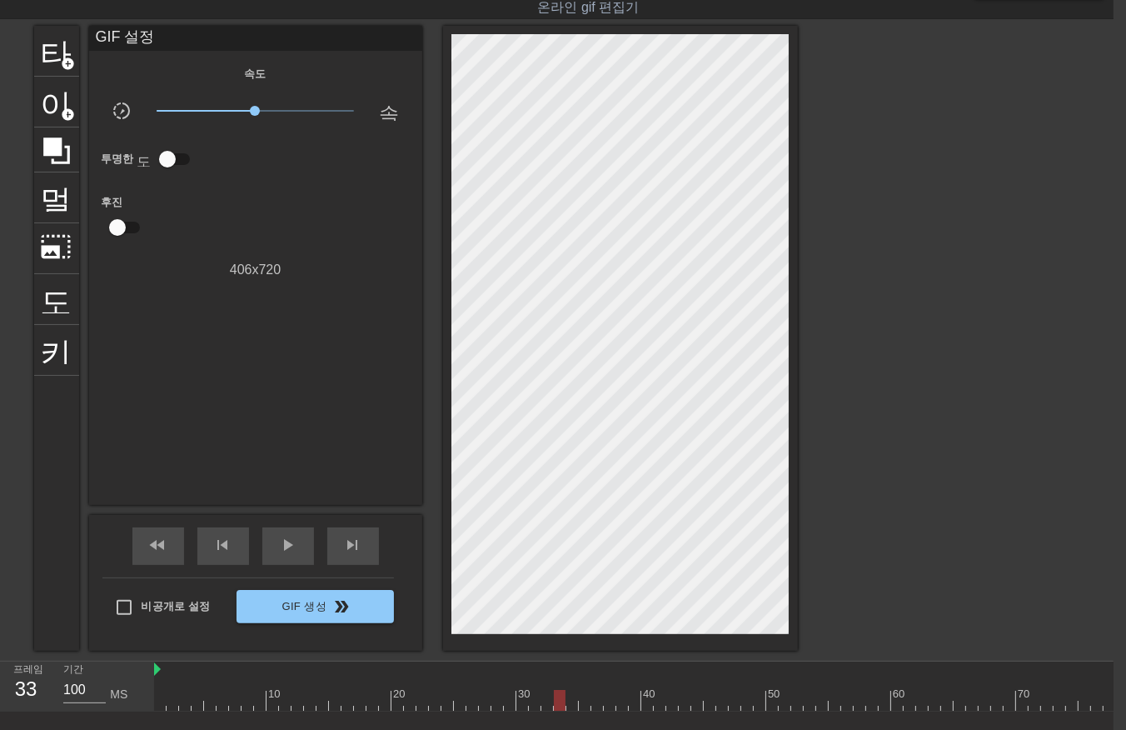
click at [572, 704] on div at bounding box center [972, 700] width 1637 height 21
click at [583, 704] on div at bounding box center [972, 700] width 1637 height 21
click at [594, 702] on div at bounding box center [972, 700] width 1637 height 21
click at [607, 700] on div at bounding box center [972, 700] width 1637 height 21
drag, startPoint x: 618, startPoint y: 701, endPoint x: 622, endPoint y: 708, distance: 8.6
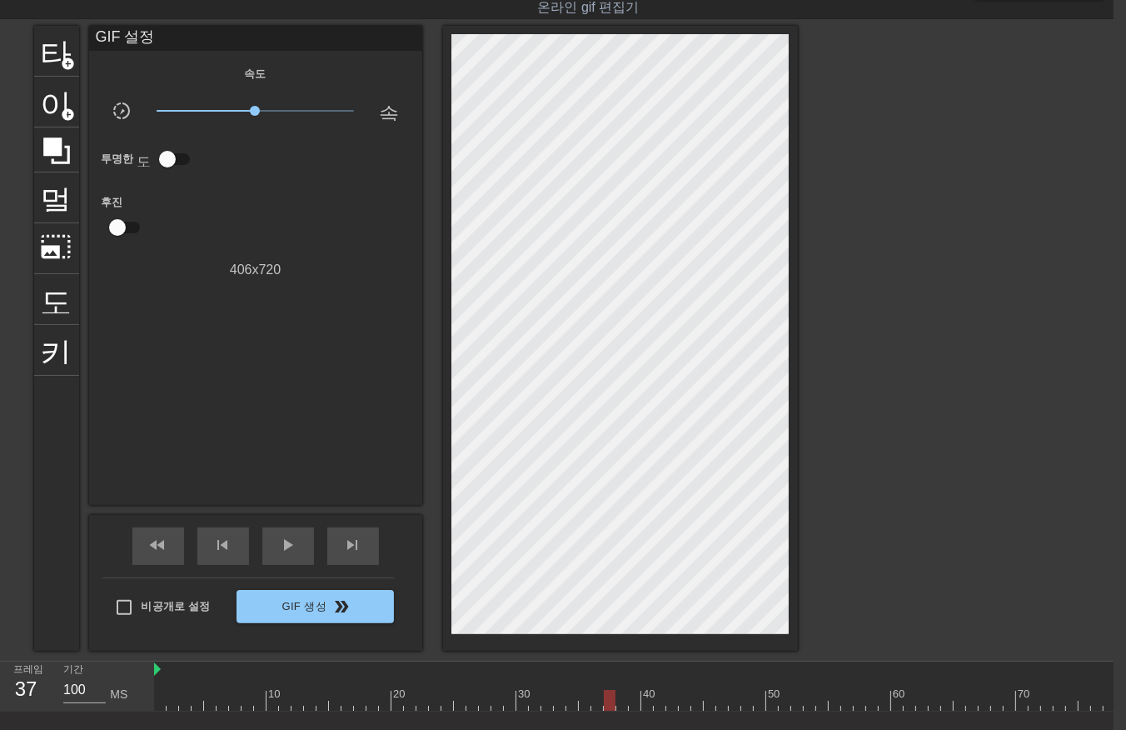
click at [622, 708] on div at bounding box center [972, 700] width 1637 height 21
click at [630, 697] on div at bounding box center [972, 700] width 1637 height 21
click at [647, 702] on div at bounding box center [972, 700] width 1637 height 21
click at [658, 703] on div at bounding box center [972, 700] width 1637 height 21
drag, startPoint x: 672, startPoint y: 700, endPoint x: 676, endPoint y: 708, distance: 9.3
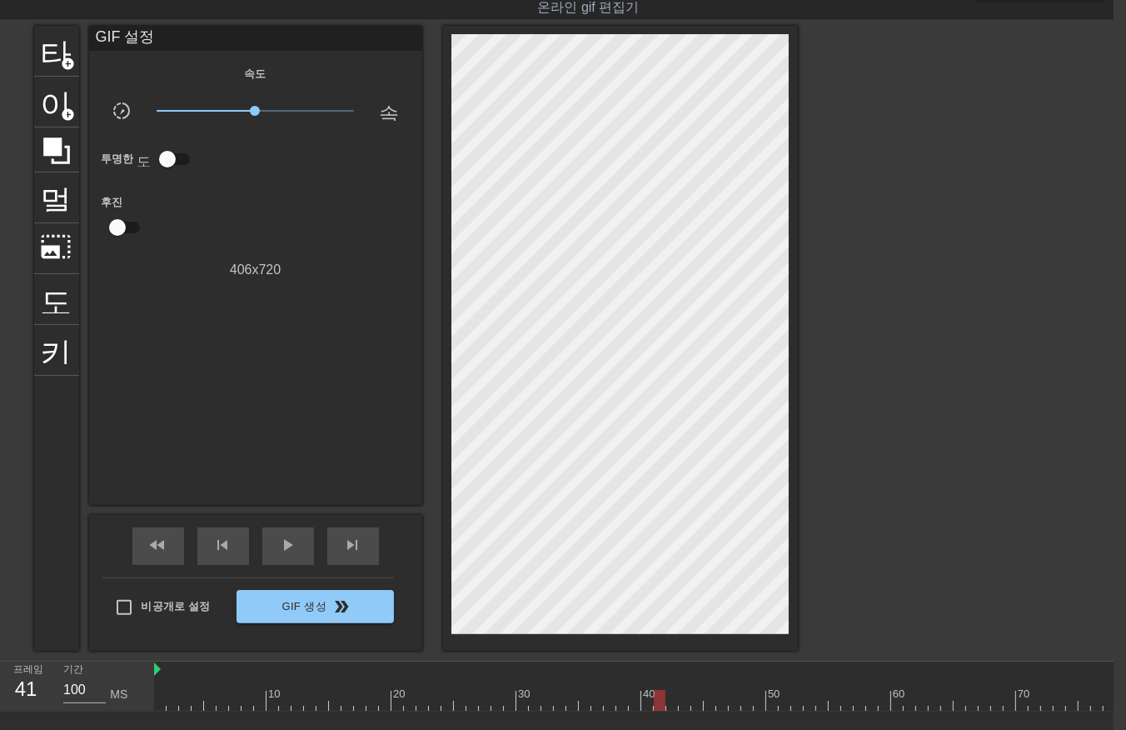
click at [672, 707] on div at bounding box center [972, 700] width 1637 height 21
click at [685, 703] on div at bounding box center [972, 700] width 1637 height 21
click at [695, 703] on div at bounding box center [972, 700] width 1637 height 21
click at [711, 702] on div at bounding box center [972, 700] width 1637 height 21
click at [719, 697] on div at bounding box center [972, 700] width 1637 height 21
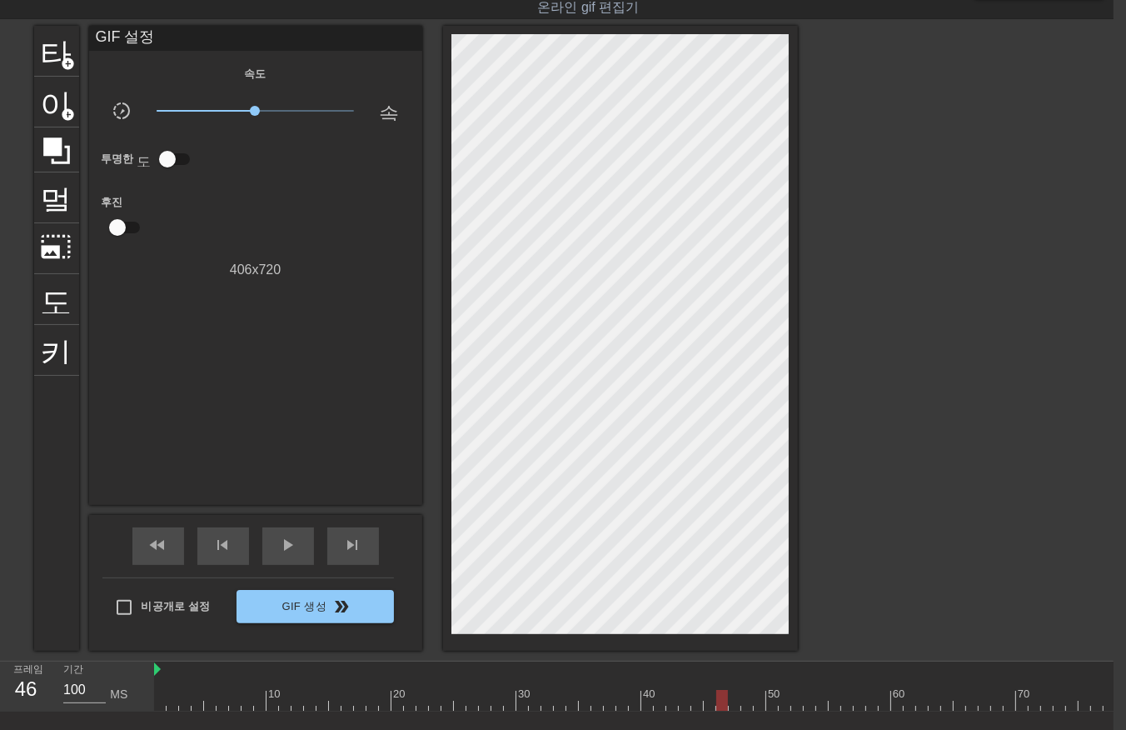
click at [730, 698] on div at bounding box center [972, 700] width 1637 height 21
drag, startPoint x: 747, startPoint y: 697, endPoint x: 752, endPoint y: 703, distance: 8.9
click at [750, 702] on div at bounding box center [972, 700] width 1637 height 21
click at [761, 703] on div at bounding box center [972, 700] width 1637 height 21
click at [763, 702] on div at bounding box center [972, 700] width 1637 height 21
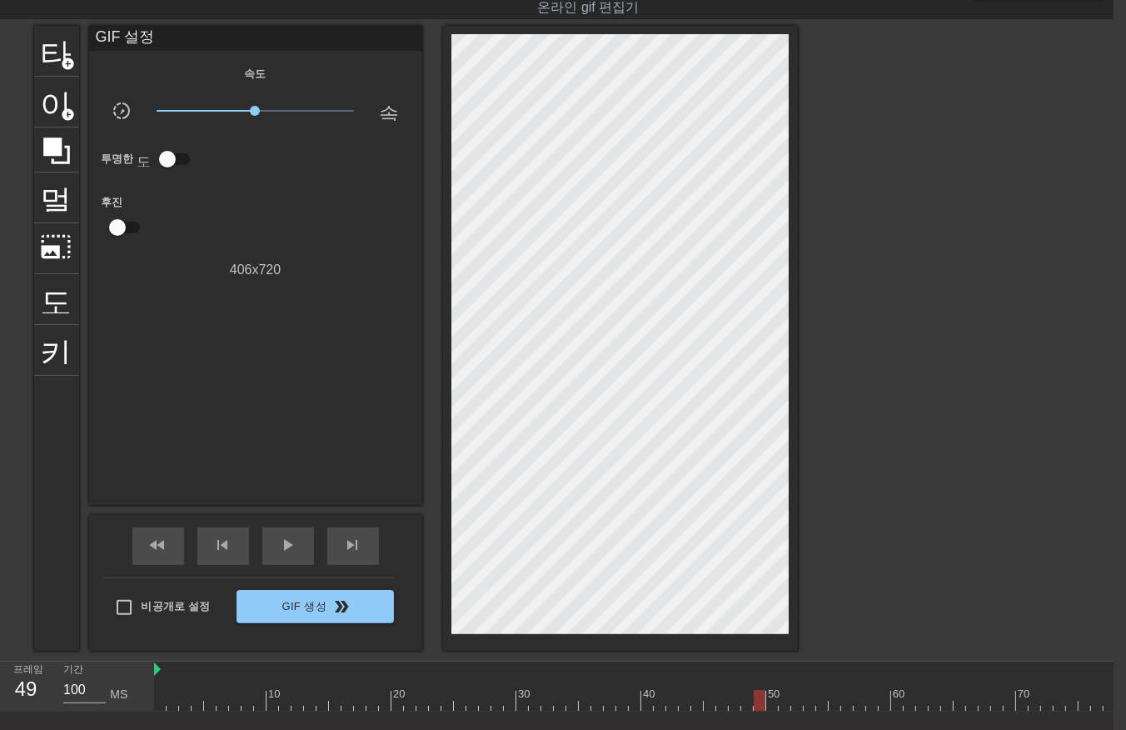
click at [771, 704] on div at bounding box center [972, 700] width 1637 height 21
click at [780, 707] on div at bounding box center [972, 700] width 1637 height 21
click at [792, 698] on div at bounding box center [972, 700] width 1637 height 21
click at [806, 702] on div at bounding box center [972, 700] width 1637 height 21
click at [817, 702] on div at bounding box center [972, 700] width 1637 height 21
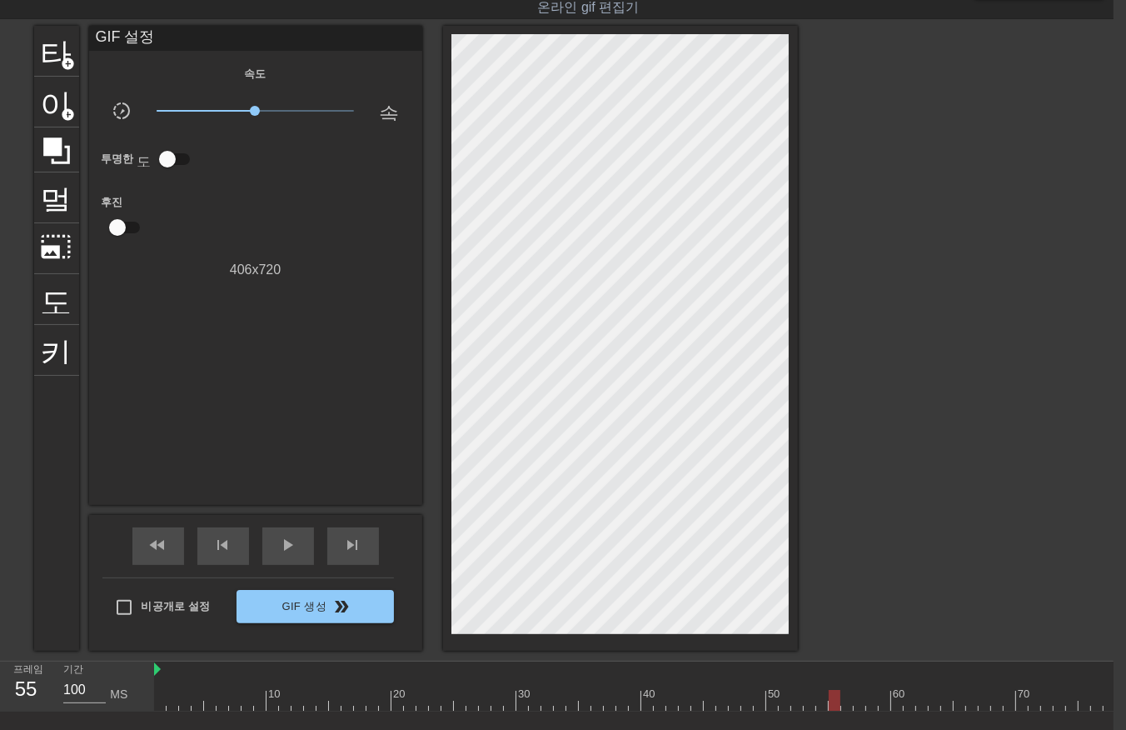
click at [832, 701] on div at bounding box center [972, 700] width 1637 height 21
click at [845, 701] on div at bounding box center [972, 700] width 1637 height 21
click at [853, 702] on div at bounding box center [972, 700] width 1637 height 21
drag, startPoint x: 843, startPoint y: 702, endPoint x: 834, endPoint y: 708, distance: 11.3
click at [843, 702] on div at bounding box center [972, 700] width 1637 height 21
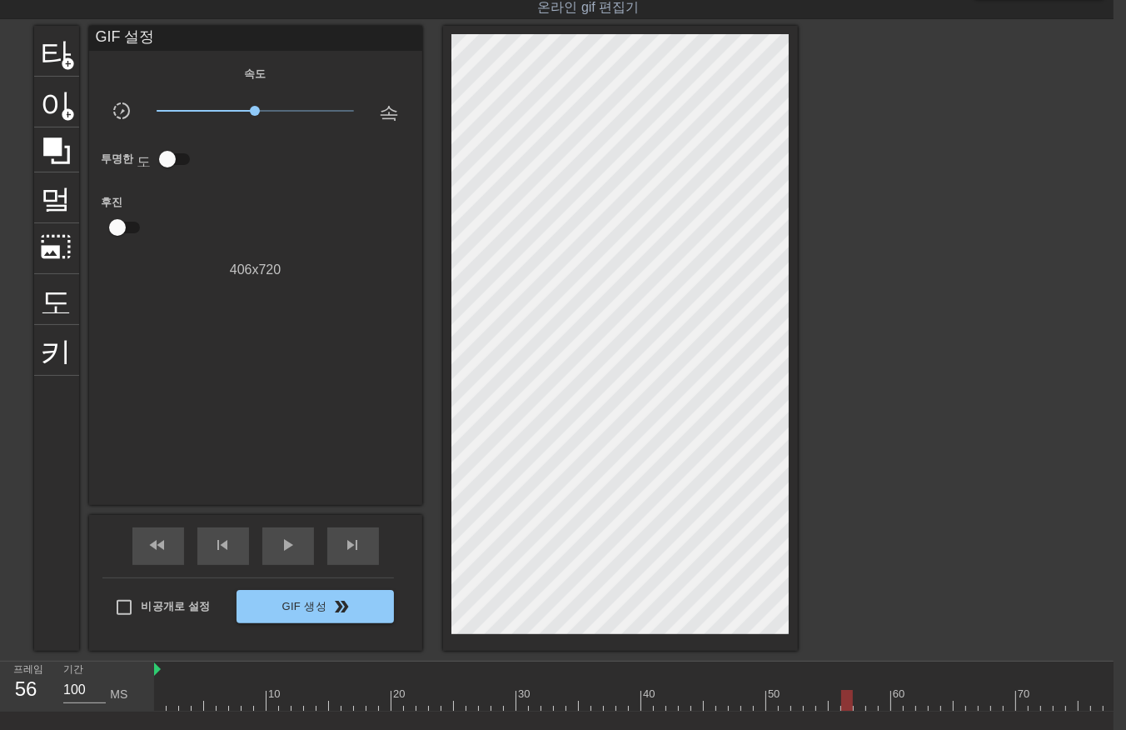
click at [827, 700] on div at bounding box center [972, 700] width 1637 height 21
click at [831, 698] on div at bounding box center [972, 700] width 1637 height 21
click at [846, 698] on div at bounding box center [972, 700] width 1637 height 21
click at [857, 697] on div at bounding box center [972, 700] width 1637 height 21
click at [869, 701] on div at bounding box center [972, 700] width 1637 height 21
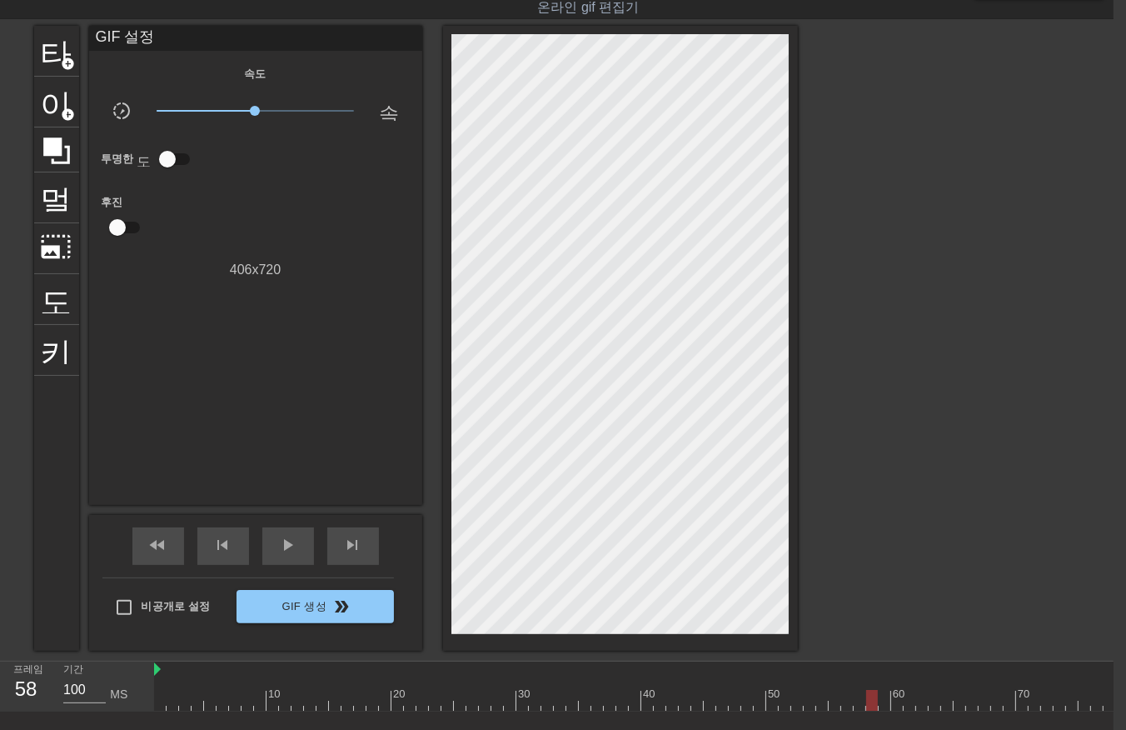
click at [879, 695] on div at bounding box center [972, 700] width 1637 height 21
click at [895, 697] on div at bounding box center [972, 700] width 1637 height 21
click at [905, 697] on div at bounding box center [972, 700] width 1637 height 21
click at [920, 696] on div at bounding box center [972, 700] width 1637 height 21
click at [931, 697] on div at bounding box center [972, 700] width 1637 height 21
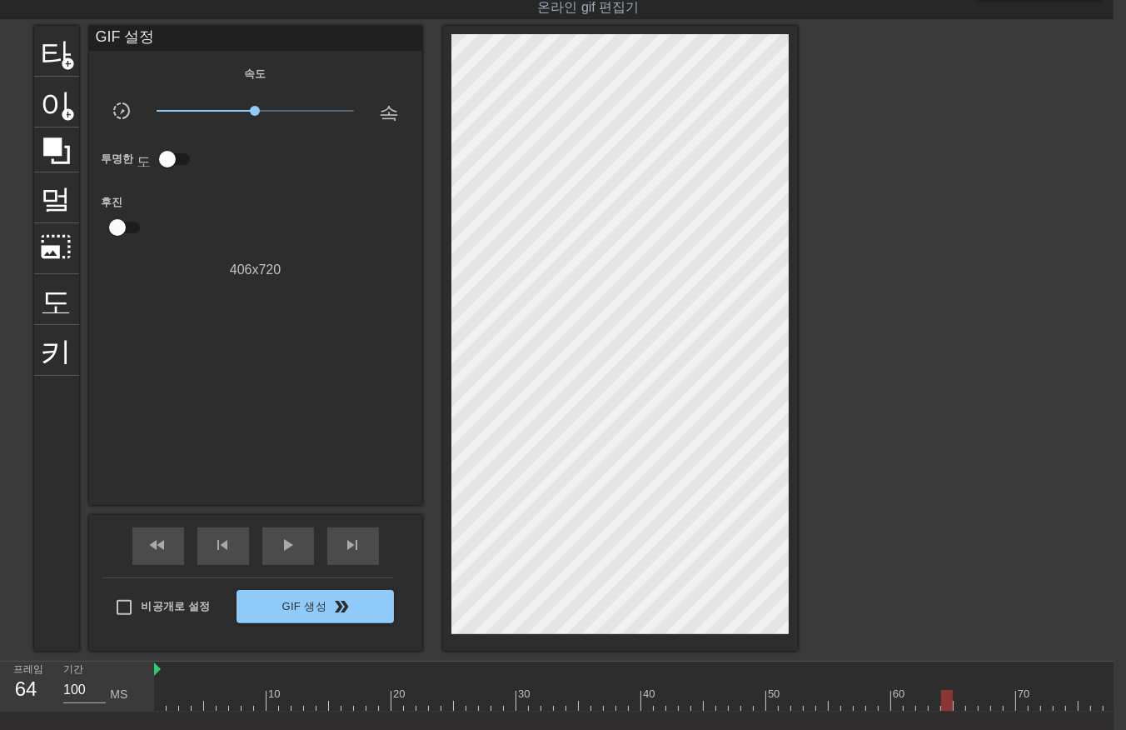
click at [945, 700] on div at bounding box center [972, 700] width 1637 height 21
click at [959, 704] on div at bounding box center [972, 700] width 1637 height 21
click at [967, 702] on div at bounding box center [972, 700] width 1637 height 21
click at [977, 702] on div at bounding box center [972, 700] width 1637 height 21
click at [989, 702] on div at bounding box center [972, 700] width 1637 height 21
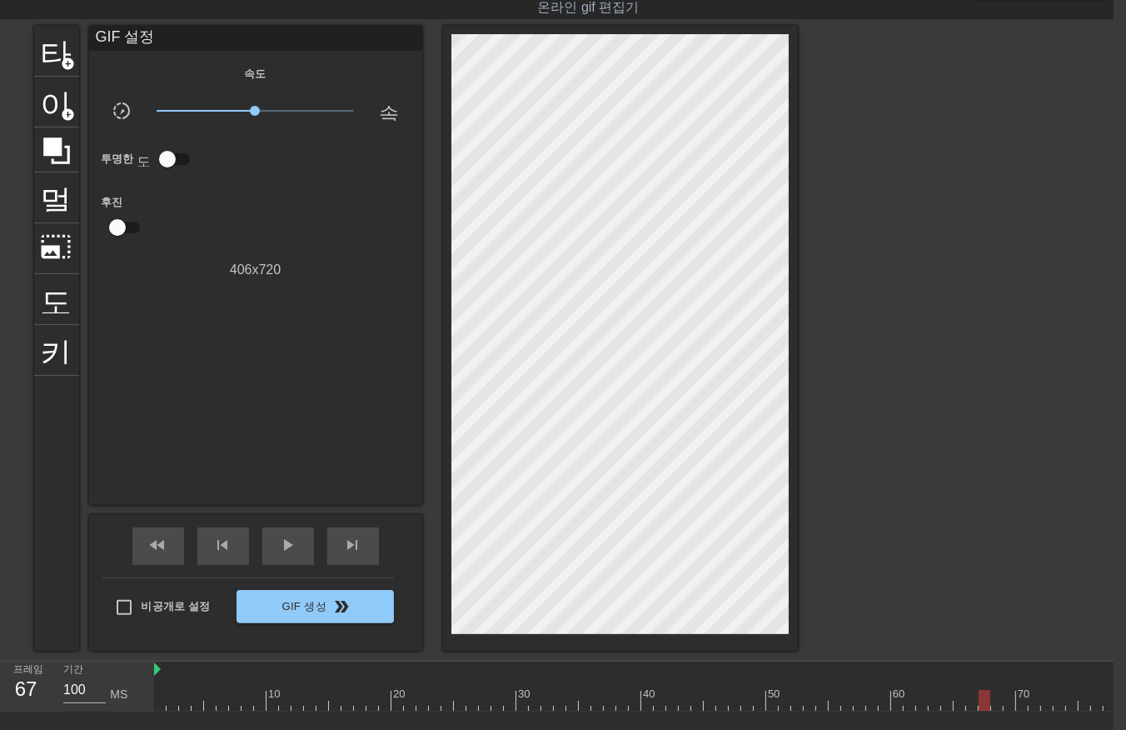
click at [993, 703] on div at bounding box center [972, 700] width 1637 height 21
click at [1011, 697] on div at bounding box center [972, 700] width 1637 height 21
click at [1021, 700] on div at bounding box center [972, 700] width 1637 height 21
drag, startPoint x: 1033, startPoint y: 696, endPoint x: 1037, endPoint y: 703, distance: 8.6
click at [1035, 702] on div at bounding box center [972, 700] width 1637 height 21
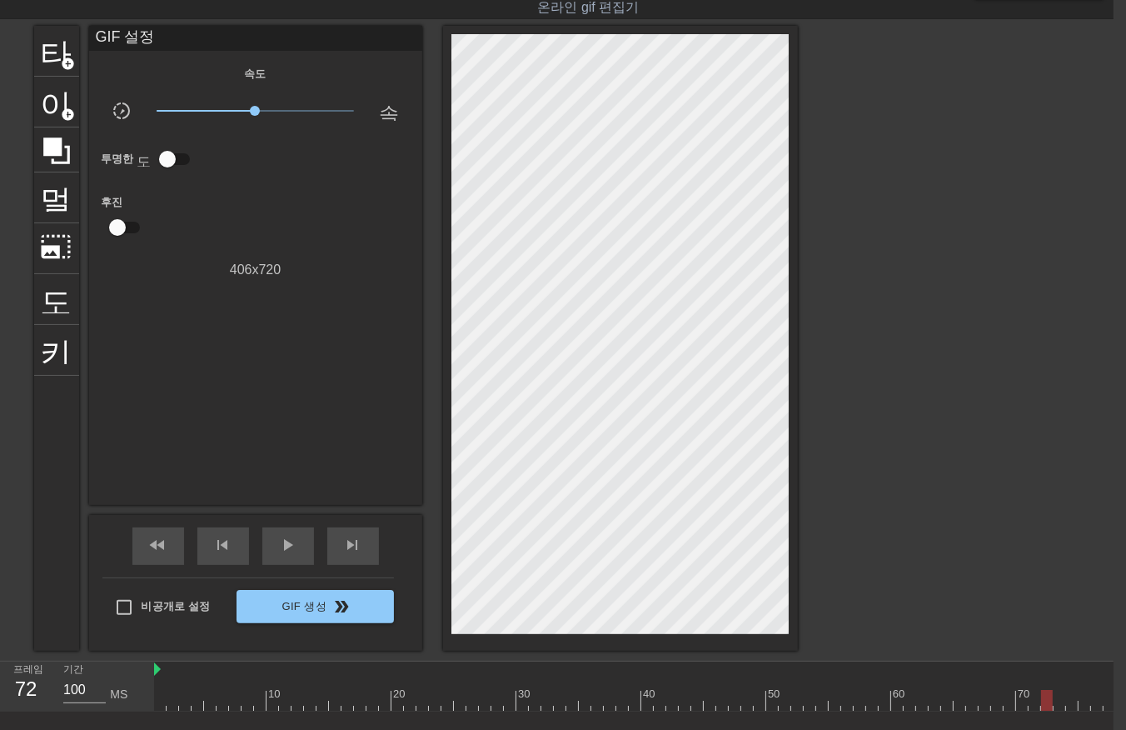
click at [1047, 703] on div at bounding box center [972, 700] width 1637 height 21
click at [1059, 702] on div at bounding box center [972, 700] width 1637 height 21
click at [1068, 701] on div at bounding box center [972, 700] width 1637 height 21
click at [1081, 697] on div at bounding box center [972, 700] width 1637 height 21
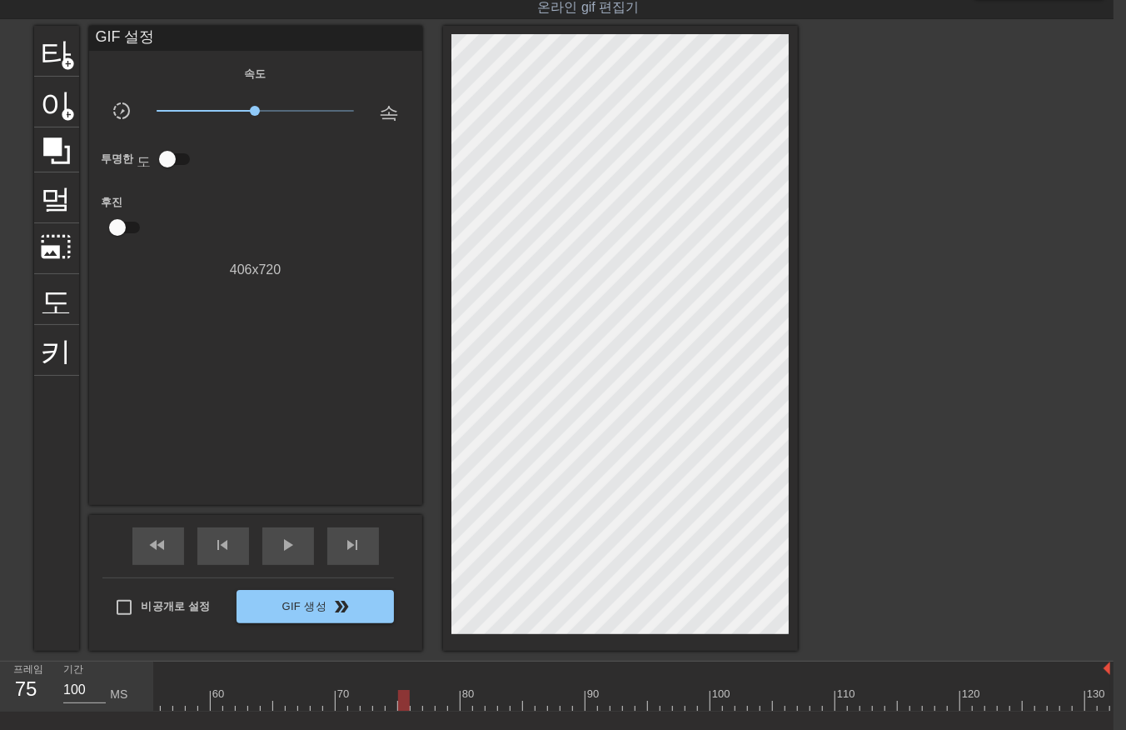
click at [411, 695] on div at bounding box center [291, 700] width 1637 height 21
click at [422, 700] on div at bounding box center [291, 700] width 1637 height 21
drag, startPoint x: 425, startPoint y: 702, endPoint x: 431, endPoint y: 709, distance: 8.9
click at [427, 705] on div at bounding box center [291, 700] width 1637 height 21
click at [436, 703] on div at bounding box center [291, 700] width 1637 height 21
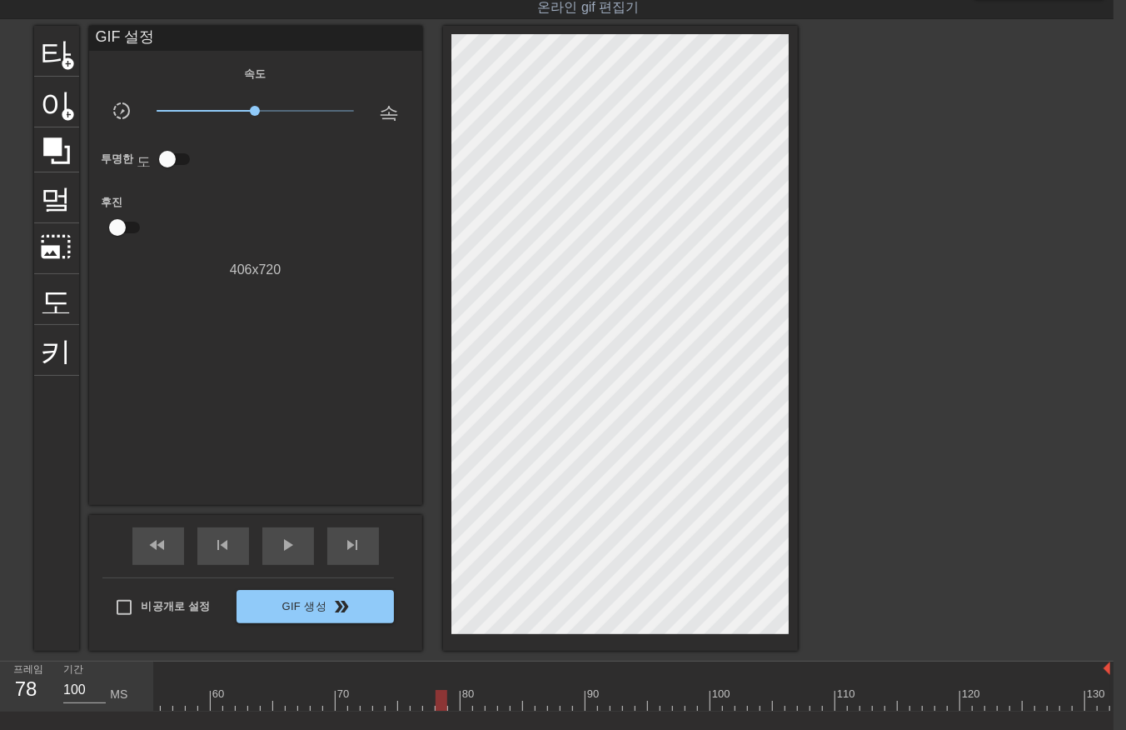
click at [454, 702] on div at bounding box center [291, 700] width 1637 height 21
click at [462, 701] on div at bounding box center [291, 700] width 1637 height 21
click at [472, 697] on div at bounding box center [291, 700] width 1637 height 21
click at [488, 701] on div at bounding box center [291, 700] width 1637 height 21
click at [498, 700] on div at bounding box center [291, 700] width 1637 height 21
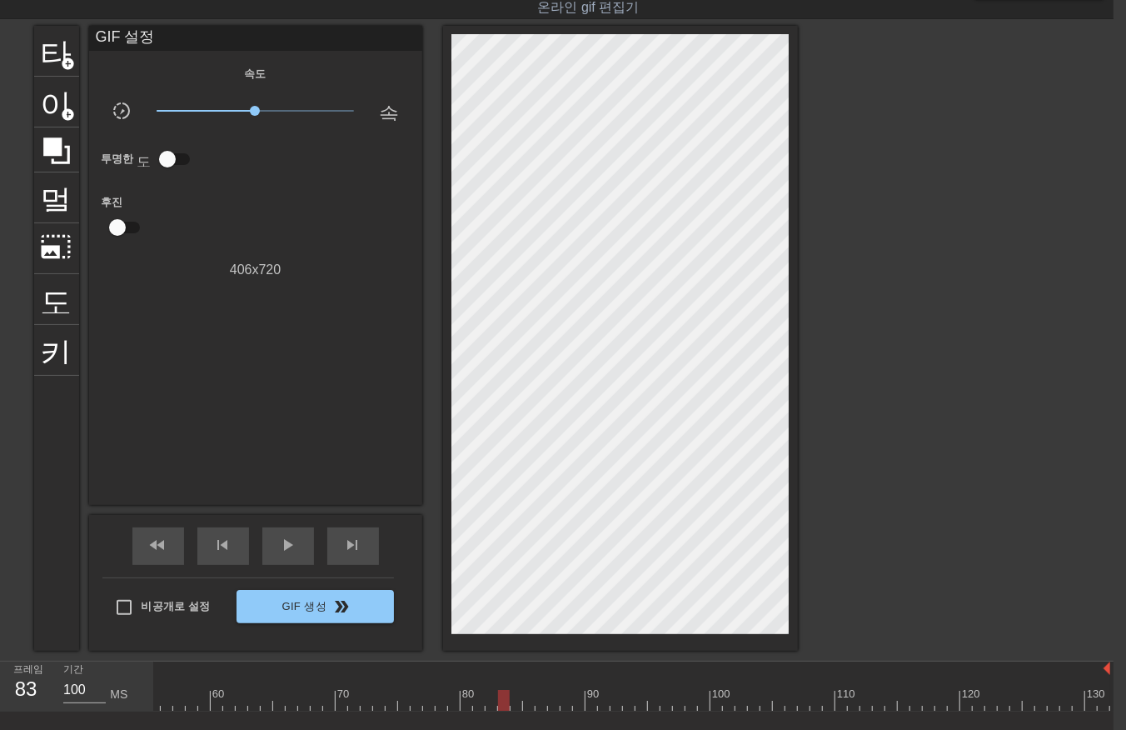
click at [513, 694] on div at bounding box center [291, 700] width 1637 height 21
drag, startPoint x: 497, startPoint y: 697, endPoint x: 508, endPoint y: 704, distance: 12.7
click at [497, 700] on div at bounding box center [291, 700] width 1637 height 21
drag, startPoint x: 512, startPoint y: 695, endPoint x: 527, endPoint y: 702, distance: 17.2
click at [512, 697] on div at bounding box center [291, 700] width 1637 height 21
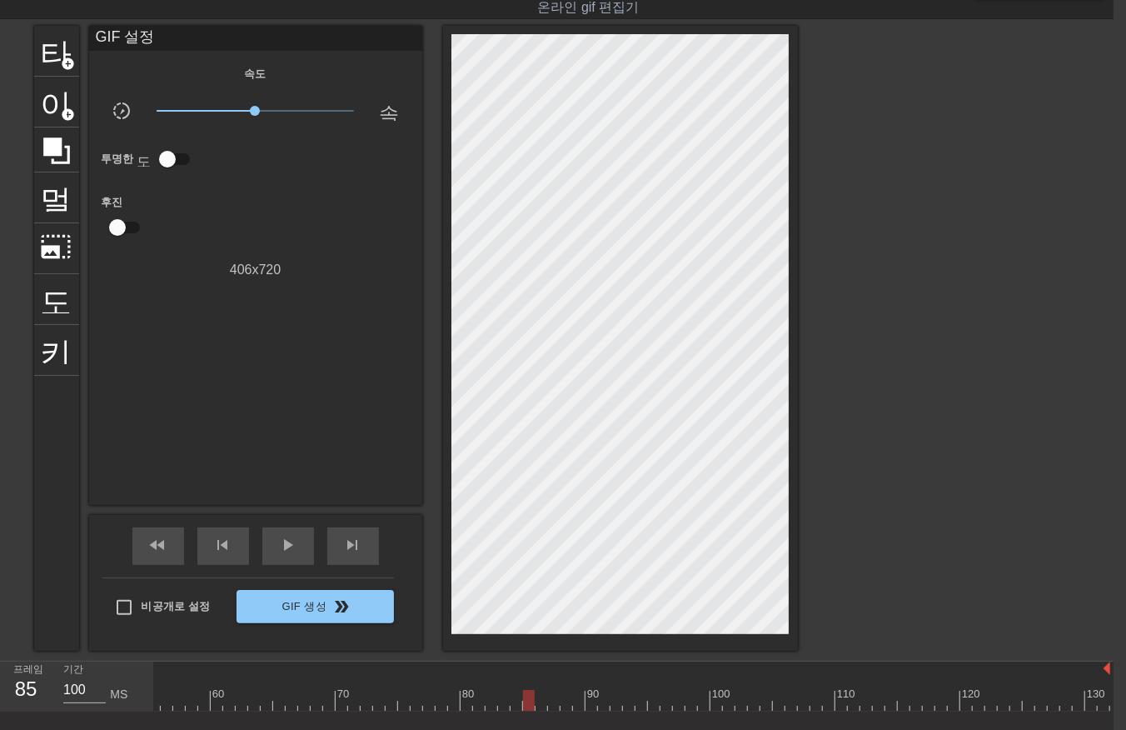
drag, startPoint x: 525, startPoint y: 700, endPoint x: 537, endPoint y: 706, distance: 13.0
click at [526, 701] on div at bounding box center [291, 700] width 1637 height 21
click at [537, 700] on div at bounding box center [291, 700] width 1637 height 21
click at [551, 697] on div at bounding box center [291, 700] width 1637 height 21
click at [560, 698] on div at bounding box center [291, 700] width 1637 height 21
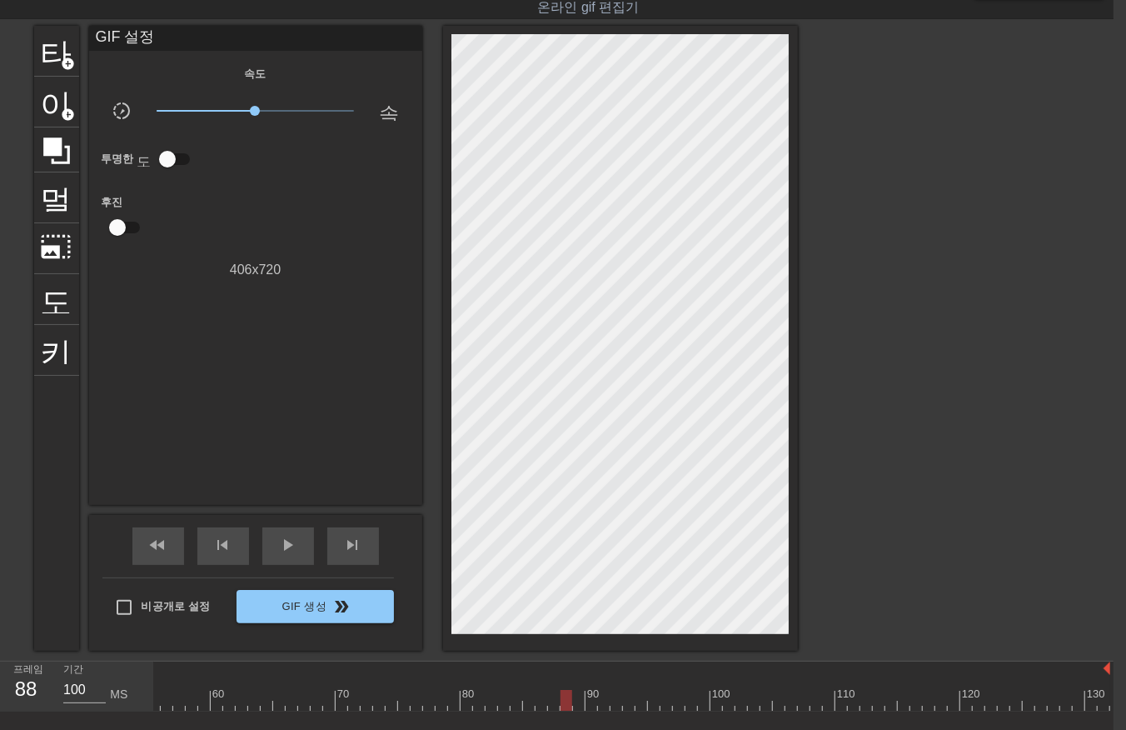
click at [573, 700] on div at bounding box center [291, 700] width 1637 height 21
drag, startPoint x: 588, startPoint y: 697, endPoint x: 601, endPoint y: 708, distance: 17.1
click at [589, 700] on div at bounding box center [291, 700] width 1637 height 21
click at [600, 700] on div at bounding box center [291, 700] width 1637 height 21
click at [608, 698] on div at bounding box center [291, 700] width 1637 height 21
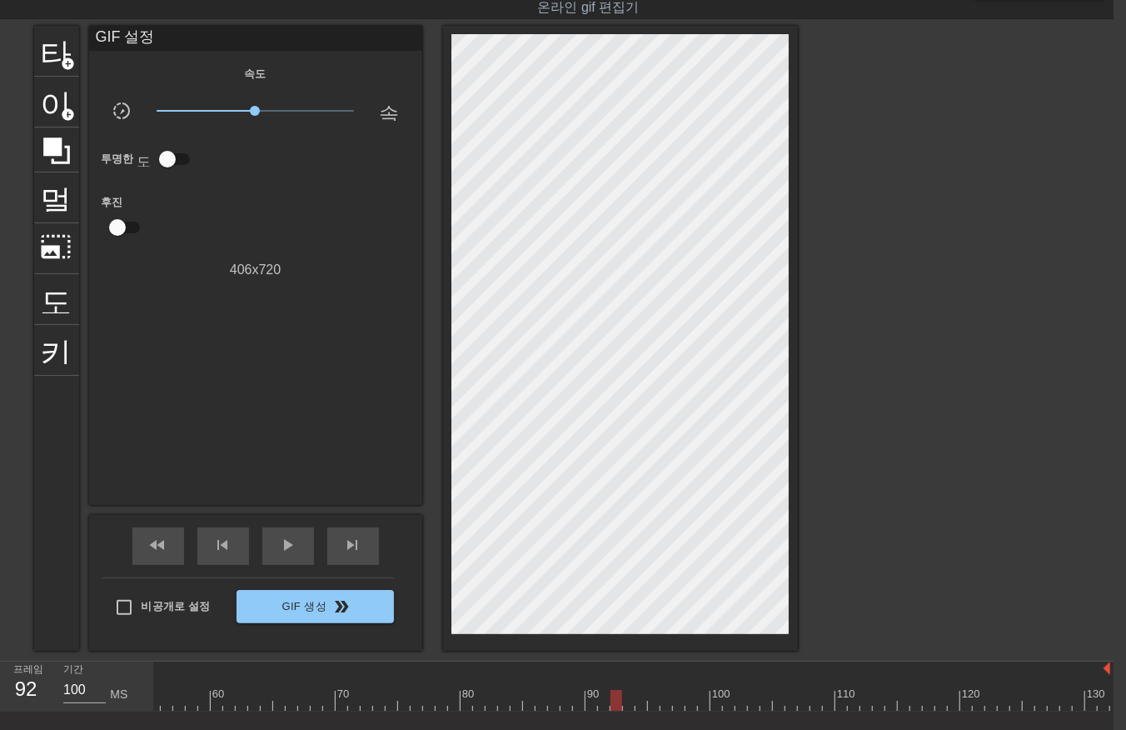
click at [613, 701] on div at bounding box center [291, 700] width 1637 height 21
click at [627, 701] on div at bounding box center [291, 700] width 1637 height 21
click at [637, 700] on div at bounding box center [291, 700] width 1637 height 21
drag, startPoint x: 651, startPoint y: 694, endPoint x: 662, endPoint y: 710, distance: 19.2
click at [651, 696] on div at bounding box center [291, 700] width 1637 height 21
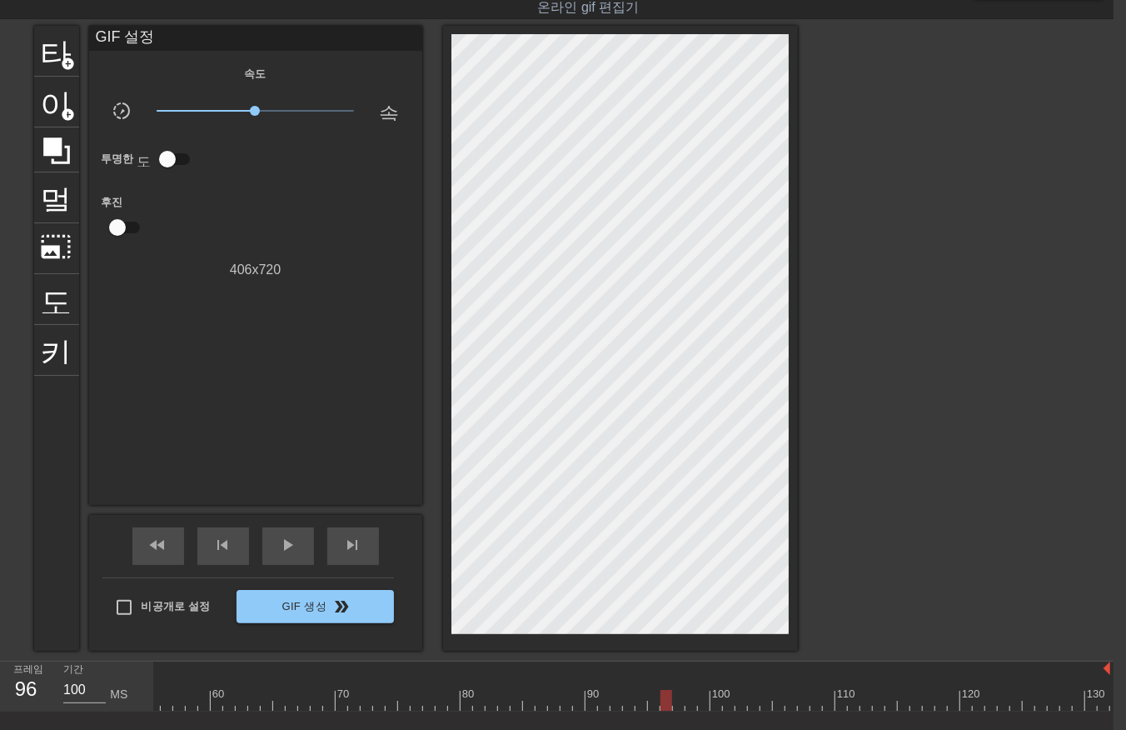
drag, startPoint x: 663, startPoint y: 695, endPoint x: 671, endPoint y: 702, distance: 10.6
click at [663, 697] on div at bounding box center [291, 700] width 1637 height 21
click at [677, 702] on div at bounding box center [291, 700] width 1637 height 21
click at [687, 703] on div at bounding box center [291, 700] width 1637 height 21
click at [700, 701] on div at bounding box center [291, 700] width 1637 height 21
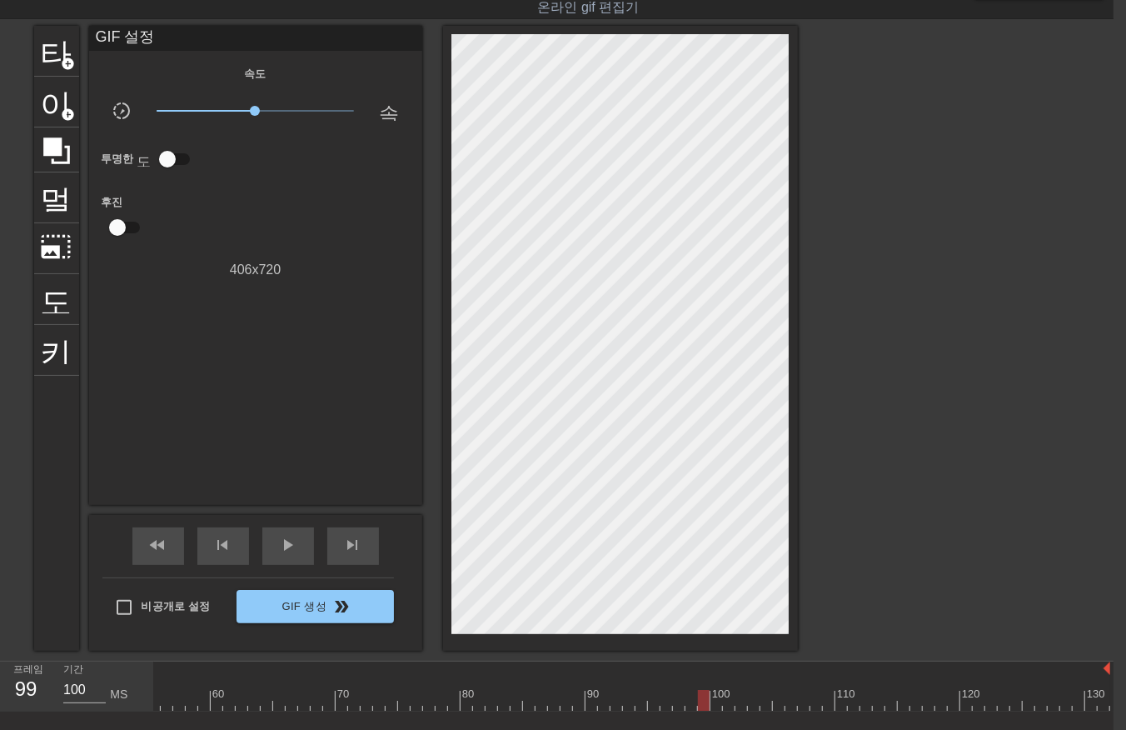
click at [713, 696] on div at bounding box center [291, 700] width 1637 height 21
drag, startPoint x: 725, startPoint y: 697, endPoint x: 734, endPoint y: 702, distance: 10.4
click at [726, 697] on div at bounding box center [291, 700] width 1637 height 21
click at [733, 701] on div at bounding box center [729, 700] width 12 height 21
click at [737, 702] on div at bounding box center [291, 700] width 1637 height 21
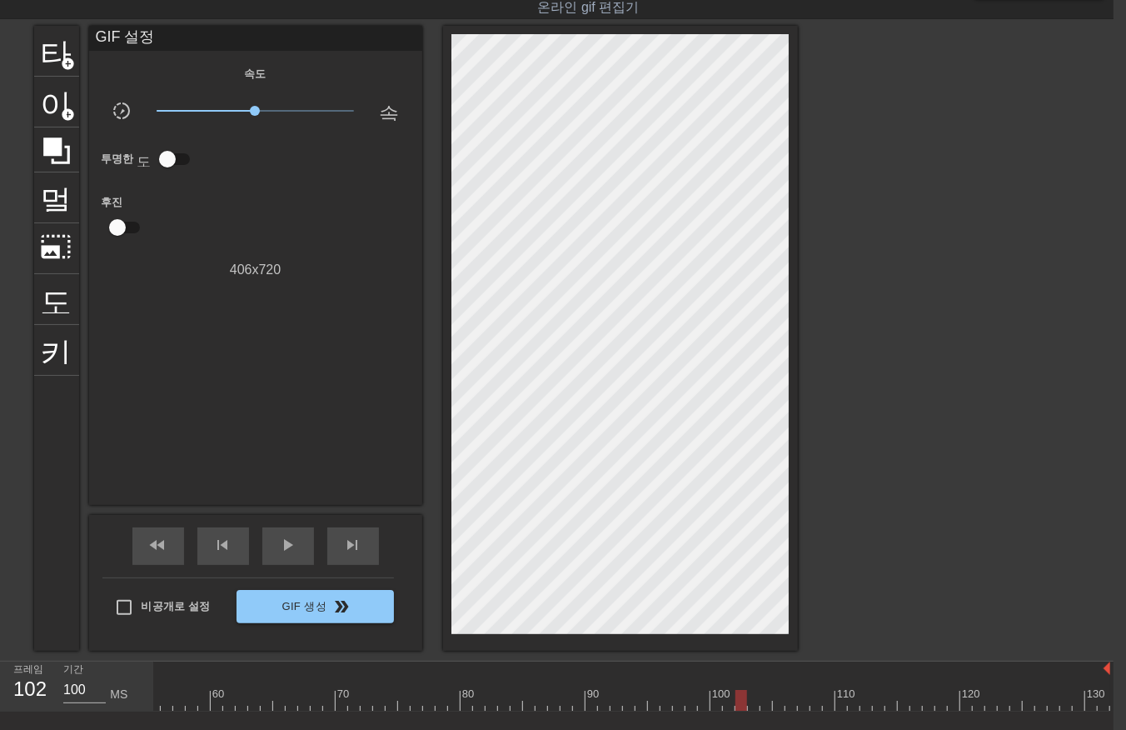
click at [751, 696] on div at bounding box center [291, 700] width 1637 height 21
drag, startPoint x: 762, startPoint y: 695, endPoint x: 771, endPoint y: 711, distance: 18.3
click at [761, 702] on div at bounding box center [291, 700] width 1637 height 21
click at [773, 702] on div at bounding box center [291, 700] width 1637 height 21
click at [787, 701] on div at bounding box center [291, 700] width 1637 height 21
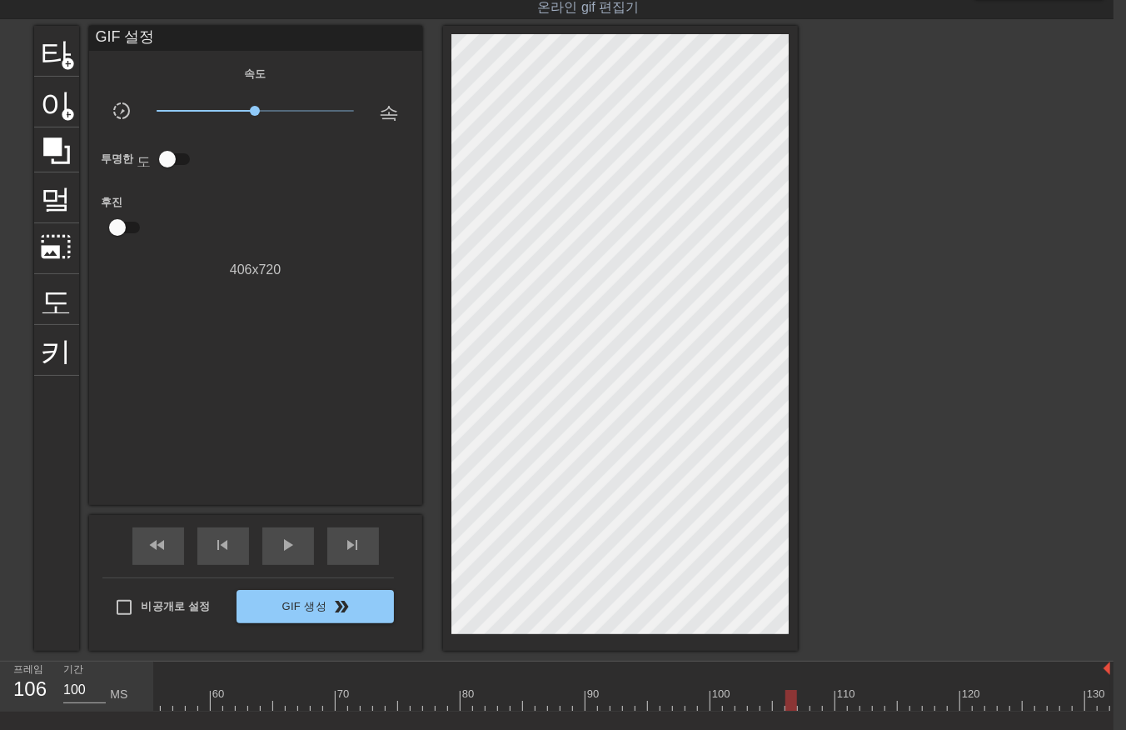
click at [800, 697] on div at bounding box center [291, 700] width 1637 height 21
click at [813, 702] on div at bounding box center [291, 700] width 1637 height 21
click at [826, 697] on div at bounding box center [291, 700] width 1637 height 21
drag, startPoint x: 838, startPoint y: 693, endPoint x: 845, endPoint y: 711, distance: 18.7
click at [838, 697] on div at bounding box center [291, 700] width 1637 height 21
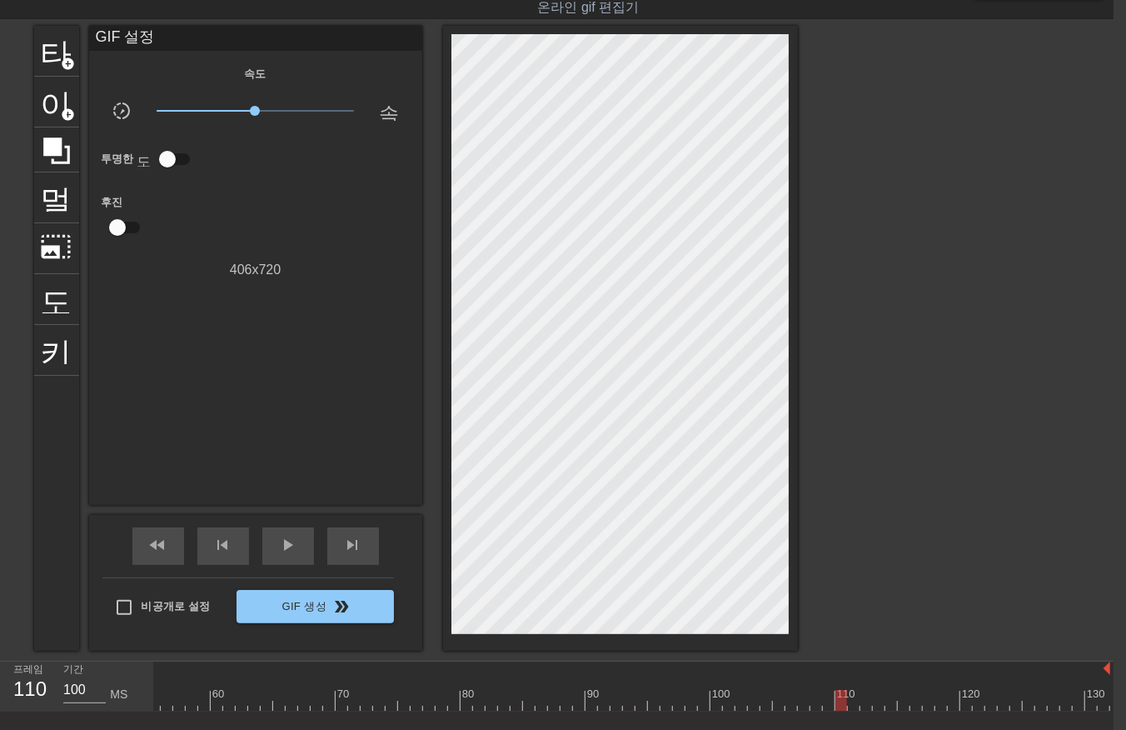
click at [852, 697] on div at bounding box center [291, 700] width 1637 height 21
click at [861, 701] on div at bounding box center [291, 700] width 1637 height 21
click at [876, 697] on div at bounding box center [291, 700] width 1637 height 21
drag, startPoint x: 889, startPoint y: 697, endPoint x: 898, endPoint y: 698, distance: 9.3
click at [890, 697] on div at bounding box center [291, 700] width 1637 height 21
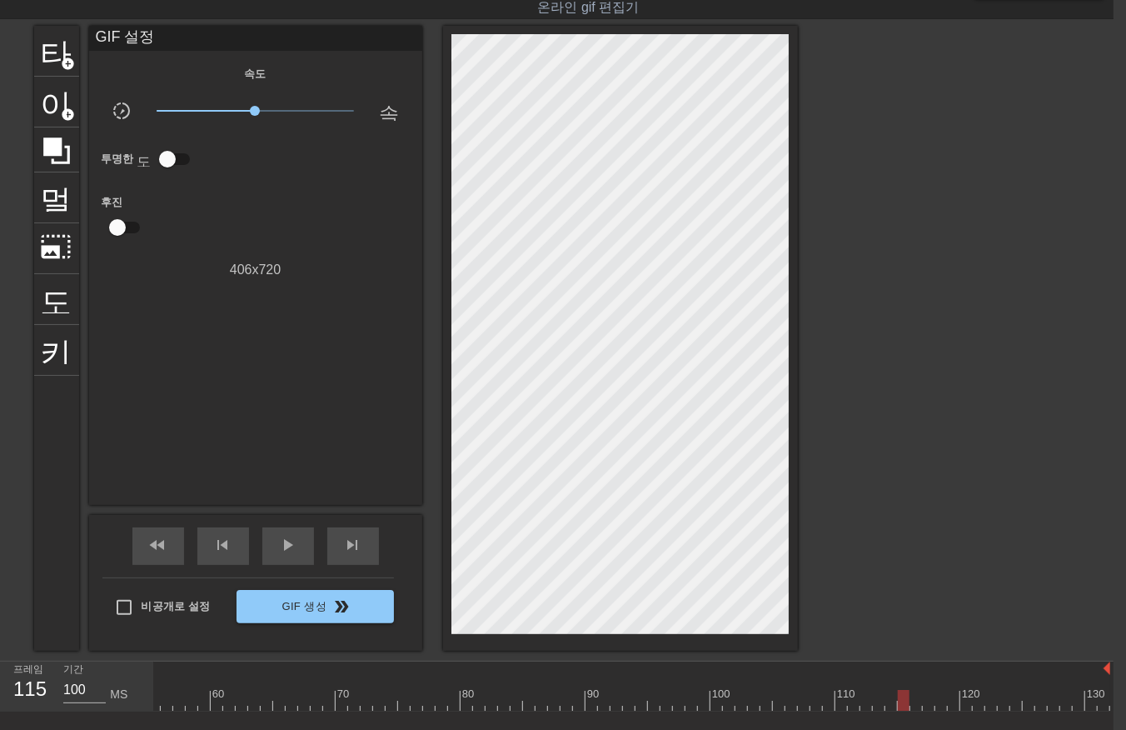
click at [901, 697] on div at bounding box center [291, 700] width 1637 height 21
drag, startPoint x: 912, startPoint y: 693, endPoint x: 925, endPoint y: 703, distance: 16.0
click at [914, 696] on div at bounding box center [291, 700] width 1637 height 21
drag, startPoint x: 928, startPoint y: 696, endPoint x: 936, endPoint y: 711, distance: 17.2
click at [930, 703] on div at bounding box center [291, 700] width 1637 height 21
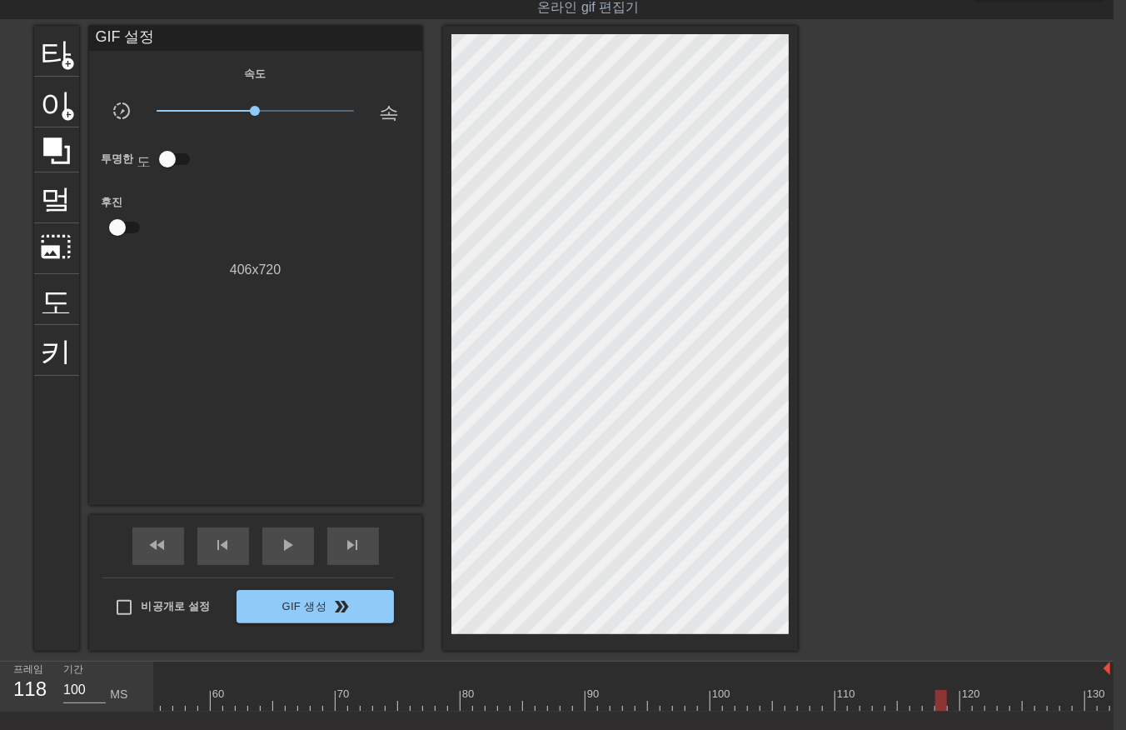
click at [937, 695] on div at bounding box center [291, 700] width 1637 height 21
drag, startPoint x: 951, startPoint y: 697, endPoint x: 958, endPoint y: 704, distance: 10.6
click at [952, 702] on div at bounding box center [291, 700] width 1637 height 21
click at [961, 695] on div at bounding box center [291, 700] width 1637 height 21
click at [976, 698] on div at bounding box center [291, 700] width 1637 height 21
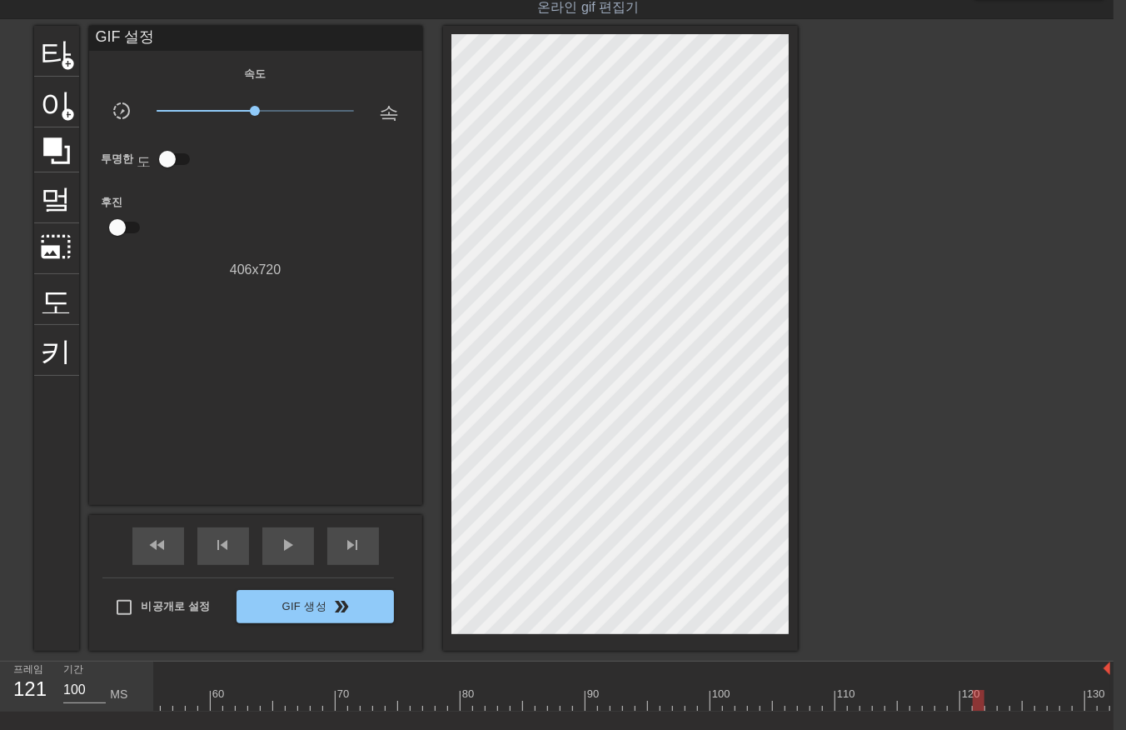
click at [990, 700] on div at bounding box center [291, 700] width 1637 height 21
drag, startPoint x: 1001, startPoint y: 700, endPoint x: 1014, endPoint y: 709, distance: 15.5
click at [1006, 706] on div at bounding box center [291, 700] width 1637 height 21
click at [1013, 702] on div at bounding box center [291, 700] width 1637 height 21
click at [1026, 702] on div at bounding box center [291, 700] width 1637 height 21
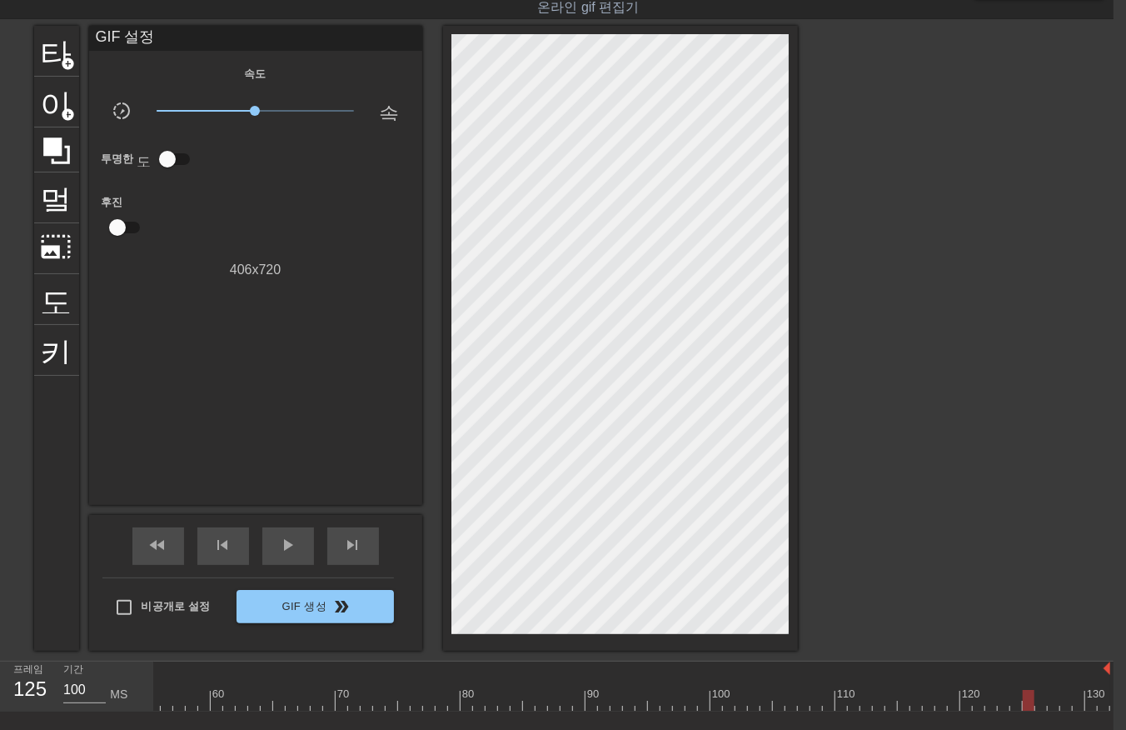
click at [1037, 697] on div at bounding box center [291, 700] width 1637 height 21
click at [1051, 698] on div at bounding box center [291, 700] width 1637 height 21
click at [1061, 697] on div at bounding box center [291, 700] width 1637 height 21
click at [1077, 694] on div at bounding box center [291, 700] width 1637 height 21
drag, startPoint x: 1086, startPoint y: 694, endPoint x: 1096, endPoint y: 696, distance: 11.0
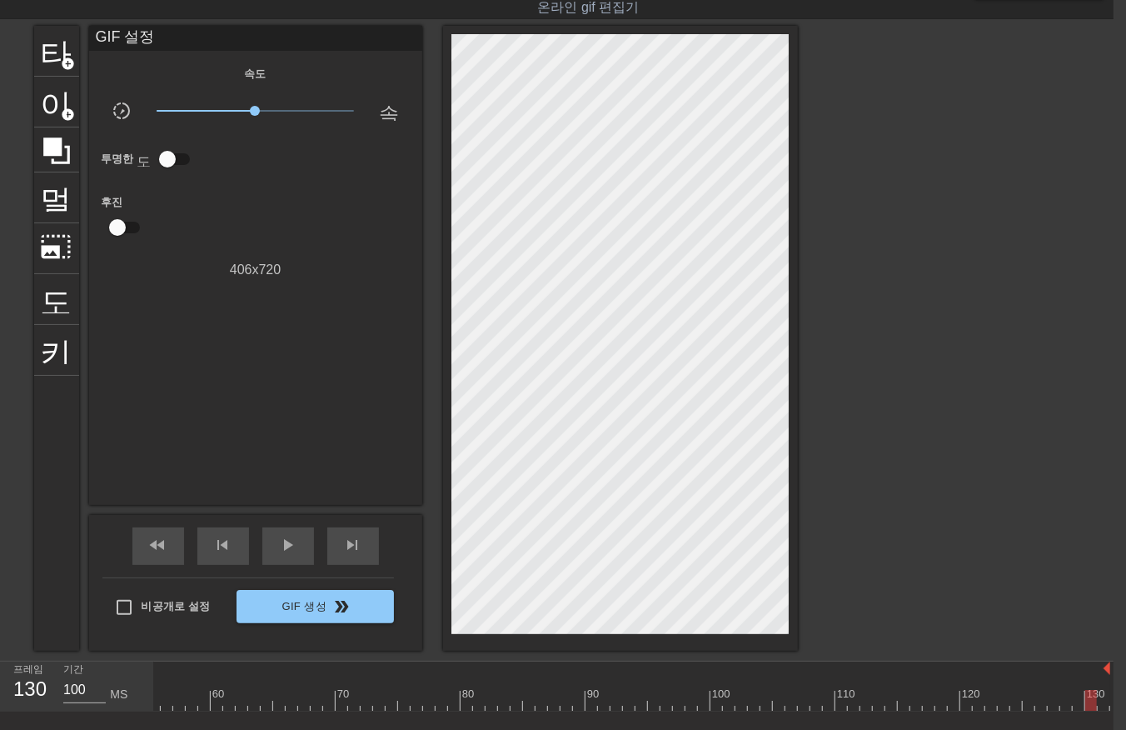
click at [1086, 695] on div at bounding box center [291, 700] width 1637 height 21
click at [1100, 698] on div at bounding box center [291, 700] width 1637 height 21
